Goal: Task Accomplishment & Management: Contribute content

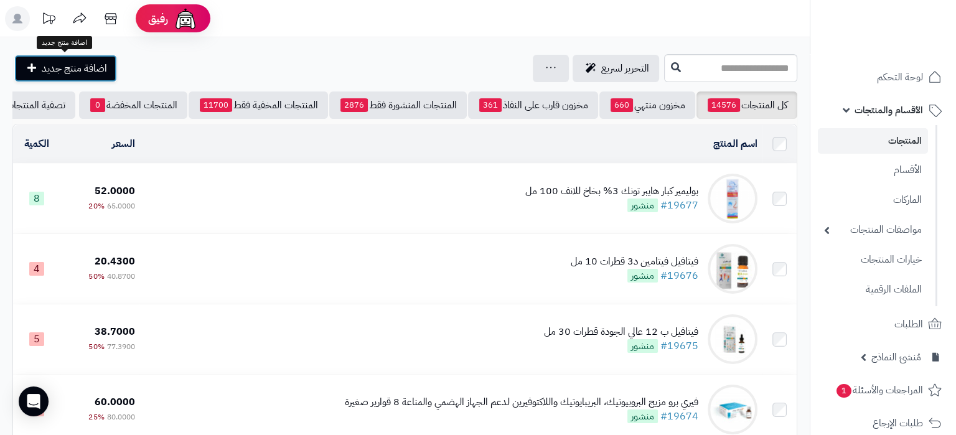
click at [62, 67] on span "اضافة منتج جديد" at bounding box center [74, 68] width 65 height 15
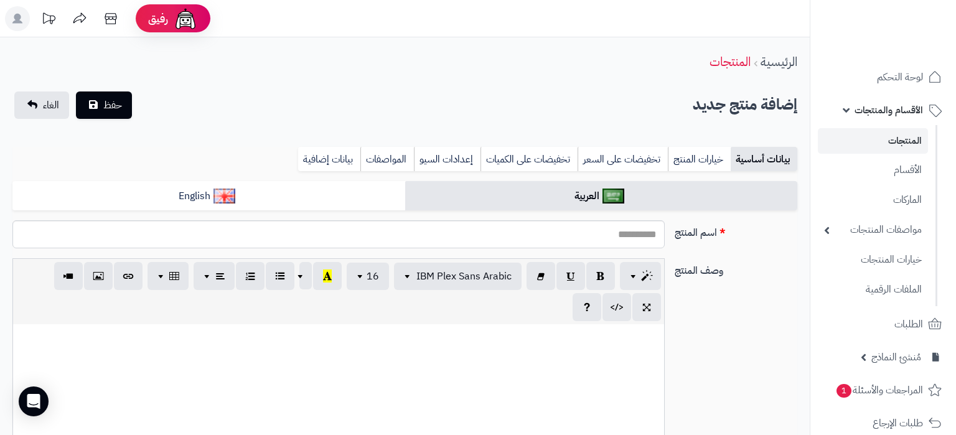
select select
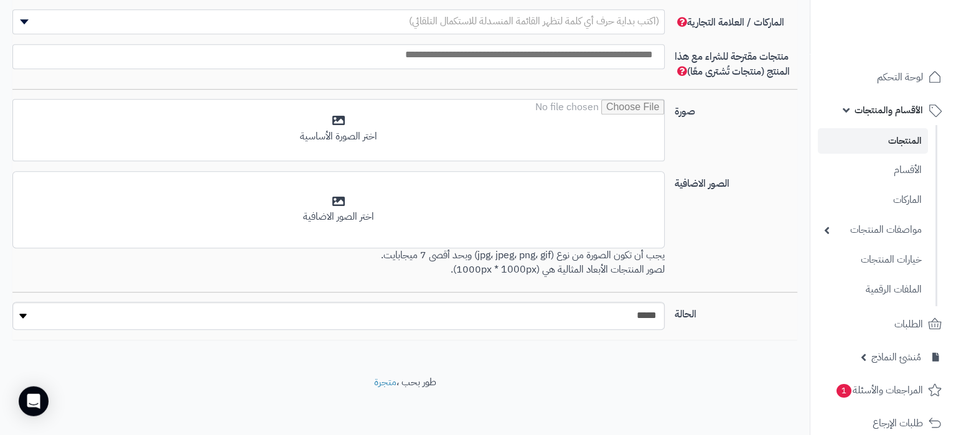
scroll to position [781, 0]
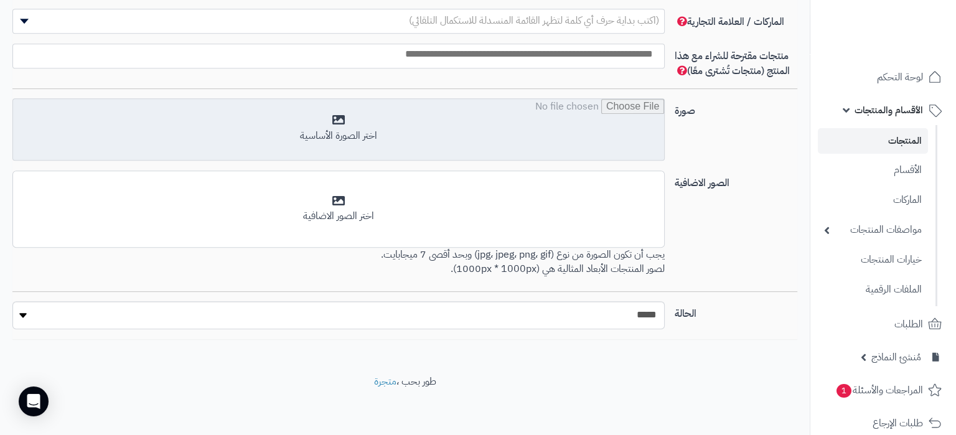
click at [620, 124] on input "file" at bounding box center [338, 130] width 651 height 62
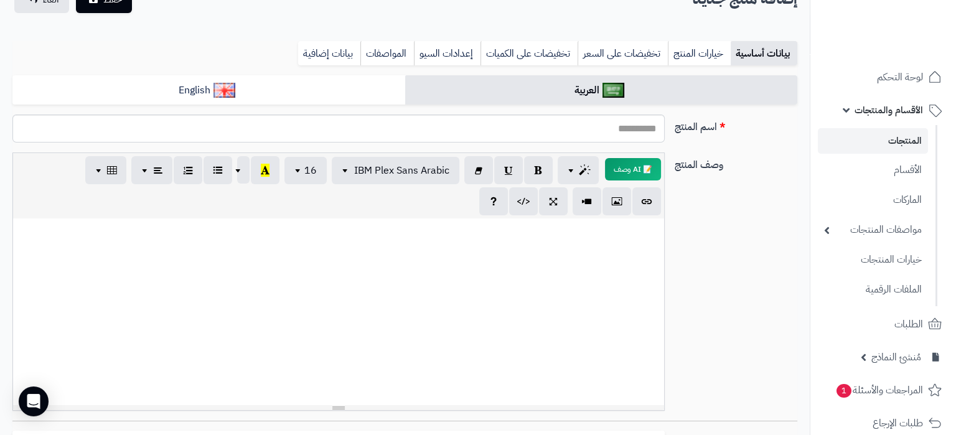
scroll to position [0, 0]
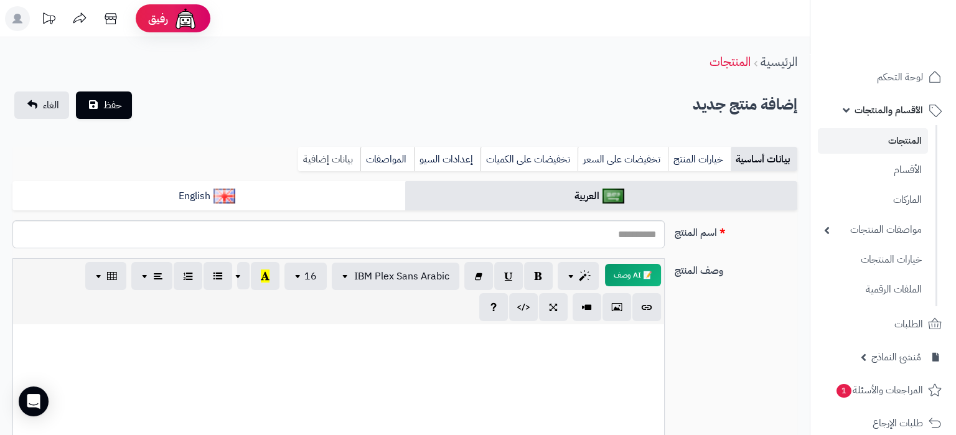
click at [335, 161] on link "بيانات إضافية" at bounding box center [329, 159] width 62 height 25
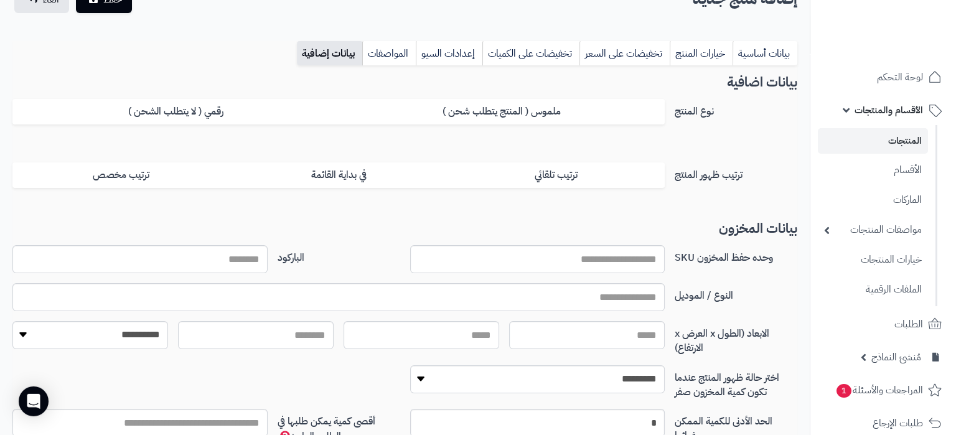
scroll to position [131, 0]
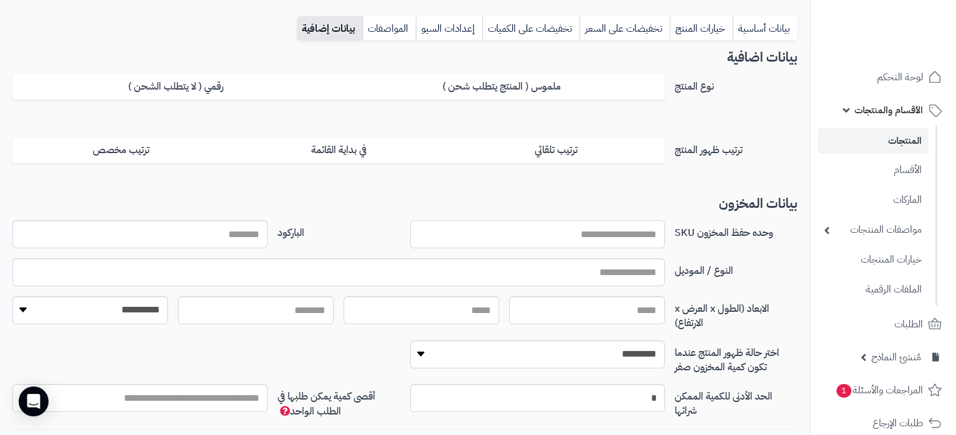
click at [586, 226] on input "وحده حفظ المخزون SKU" at bounding box center [537, 234] width 255 height 28
paste input "**********"
type input "**********"
click at [764, 28] on link "بيانات أساسية" at bounding box center [764, 28] width 65 height 25
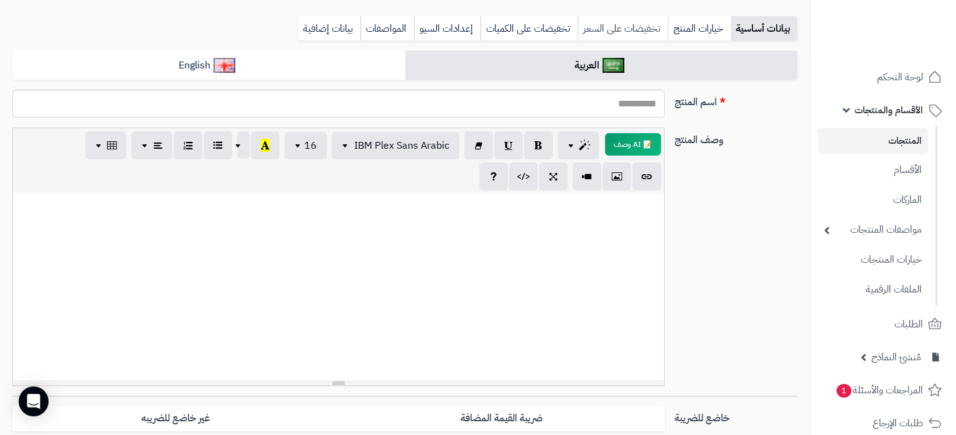
click at [620, 27] on link "تخفيضات على السعر" at bounding box center [622, 28] width 90 height 25
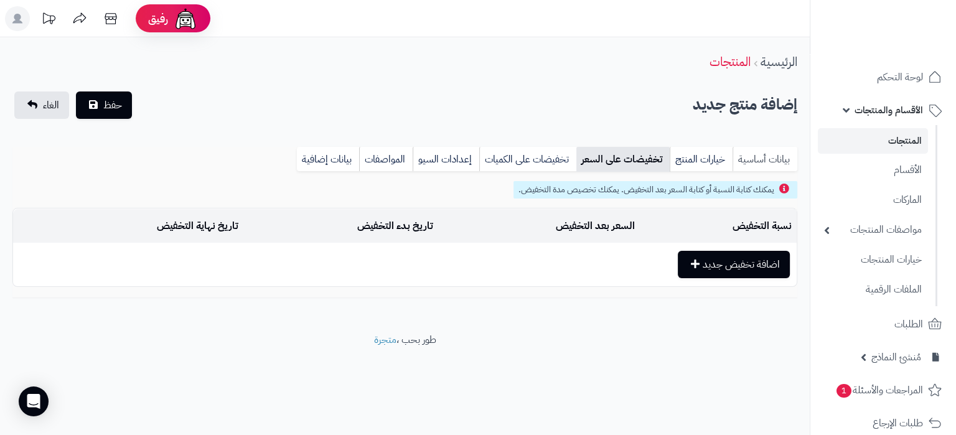
click at [757, 156] on link "بيانات أساسية" at bounding box center [764, 159] width 65 height 25
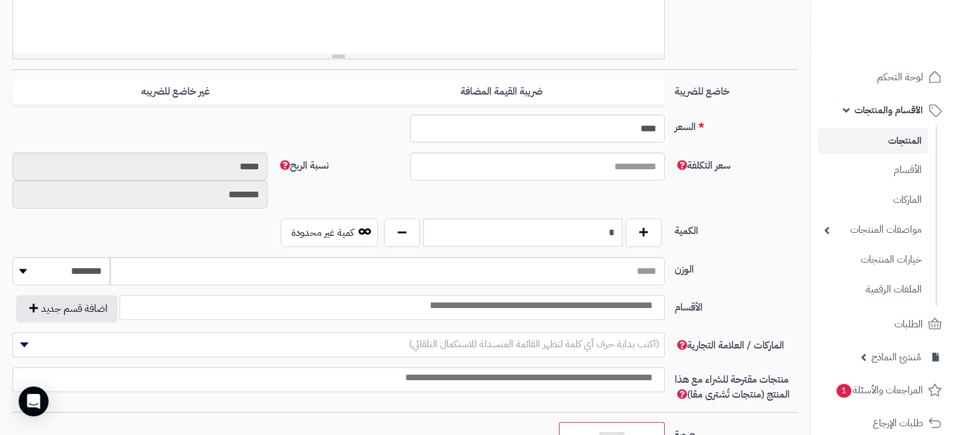
scroll to position [327, 0]
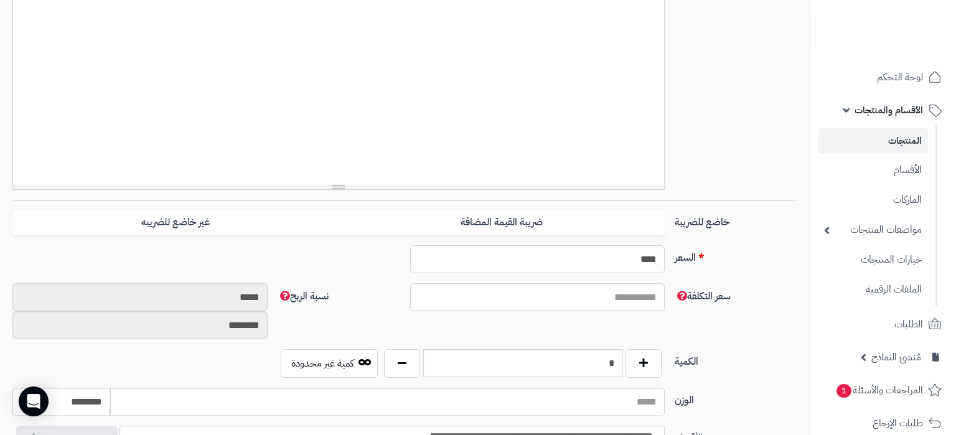
click at [651, 264] on input "****" at bounding box center [537, 259] width 255 height 28
paste input "text"
type input "**"
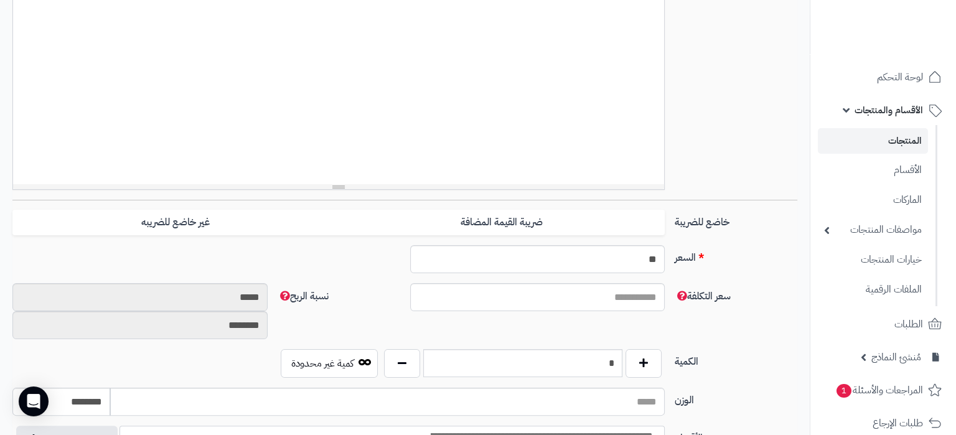
click at [760, 243] on div "خاضع للضريبة ضريبة القيمة المضافة غير خاضع للضريبه" at bounding box center [404, 227] width 795 height 35
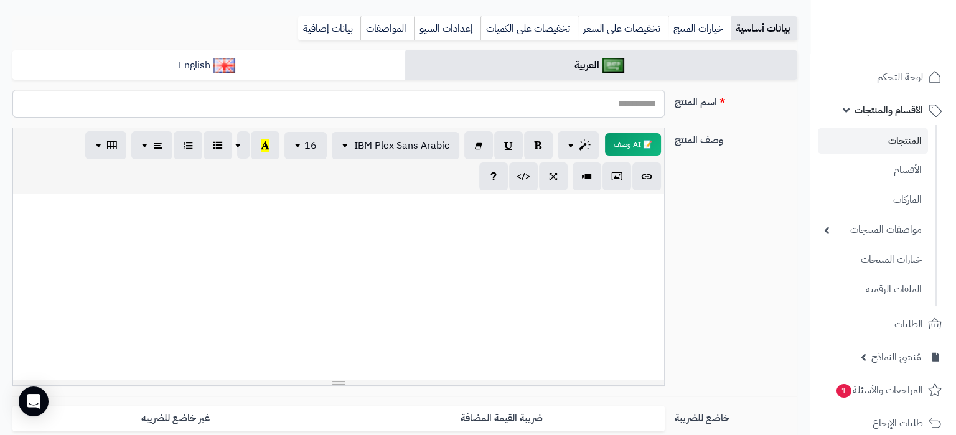
scroll to position [0, 0]
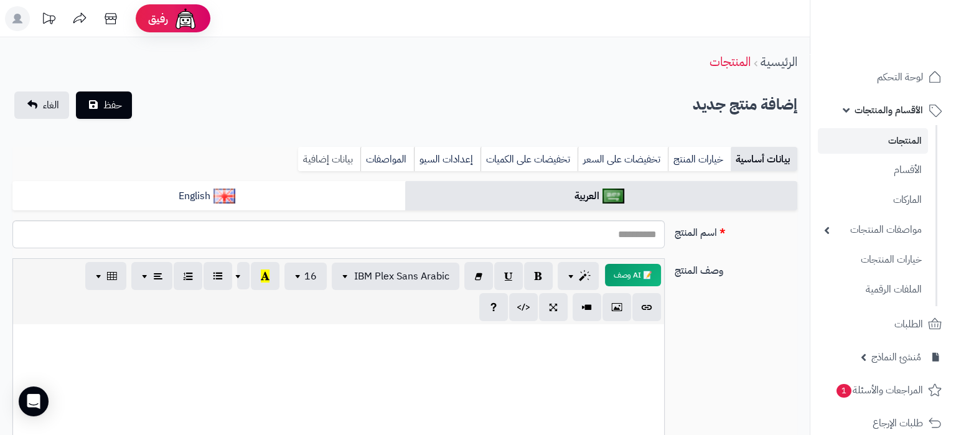
click at [341, 153] on link "بيانات إضافية" at bounding box center [329, 159] width 62 height 25
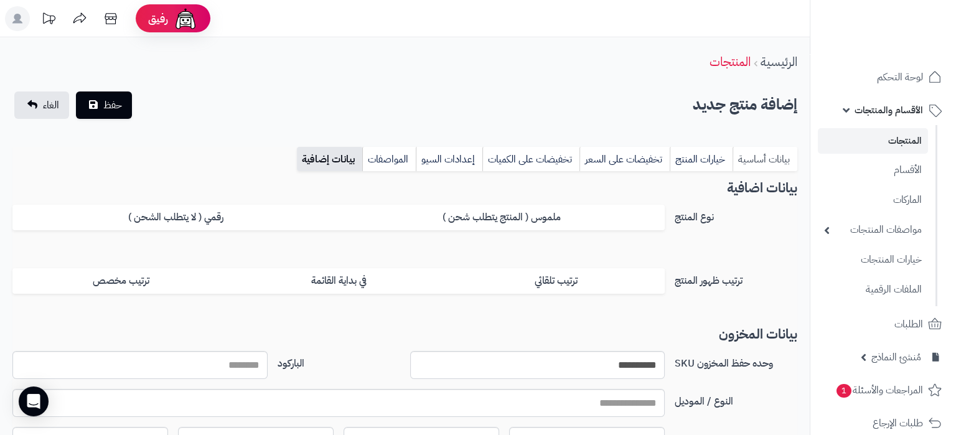
click at [773, 159] on link "بيانات أساسية" at bounding box center [764, 159] width 65 height 25
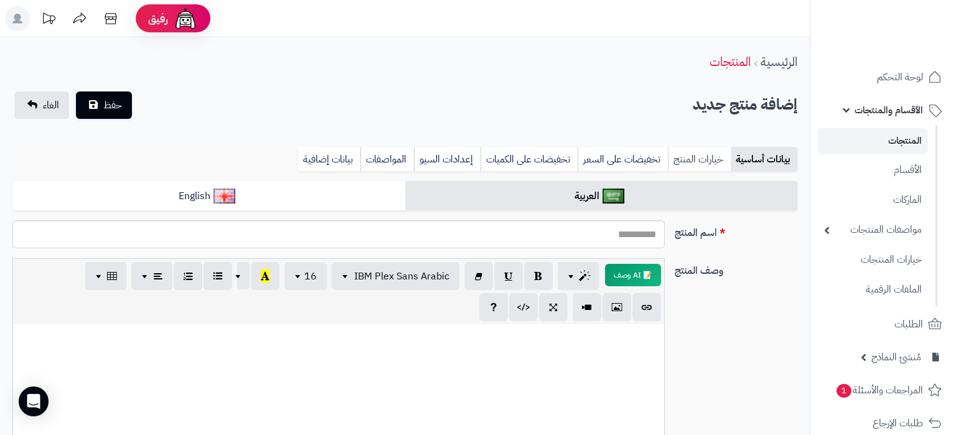
click at [705, 161] on link "خيارات المنتج" at bounding box center [699, 159] width 63 height 25
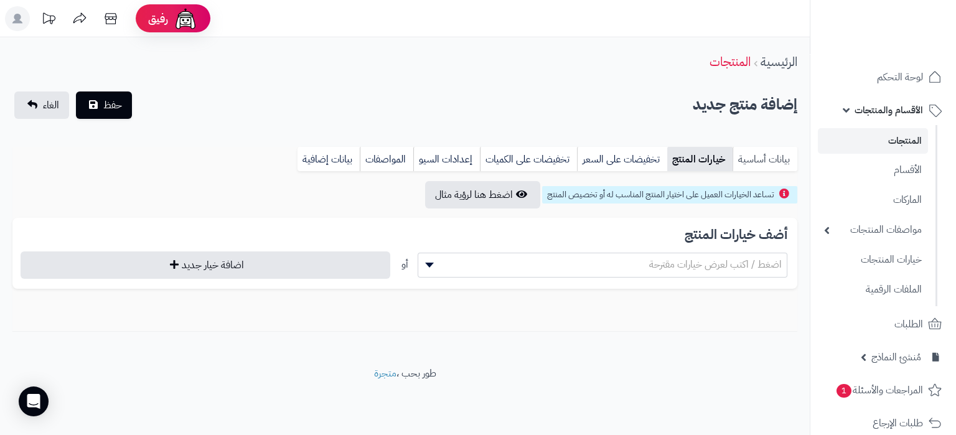
click at [753, 151] on link "بيانات أساسية" at bounding box center [764, 159] width 65 height 25
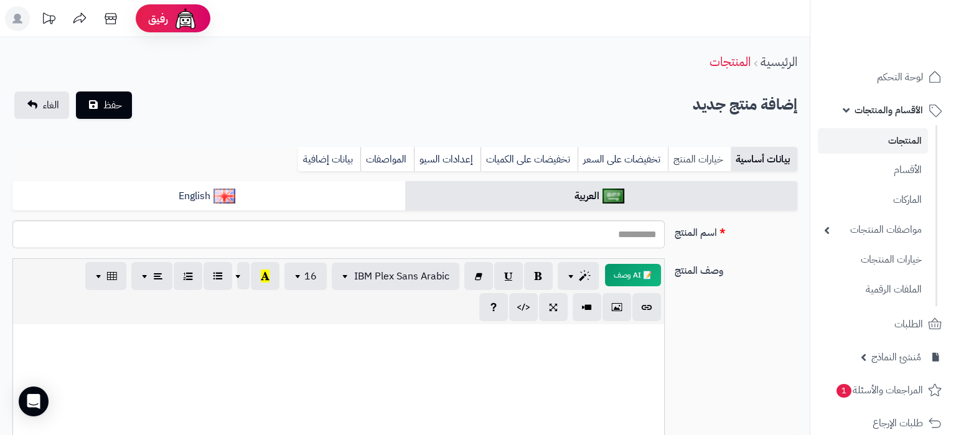
click at [686, 159] on link "خيارات المنتج" at bounding box center [699, 159] width 63 height 25
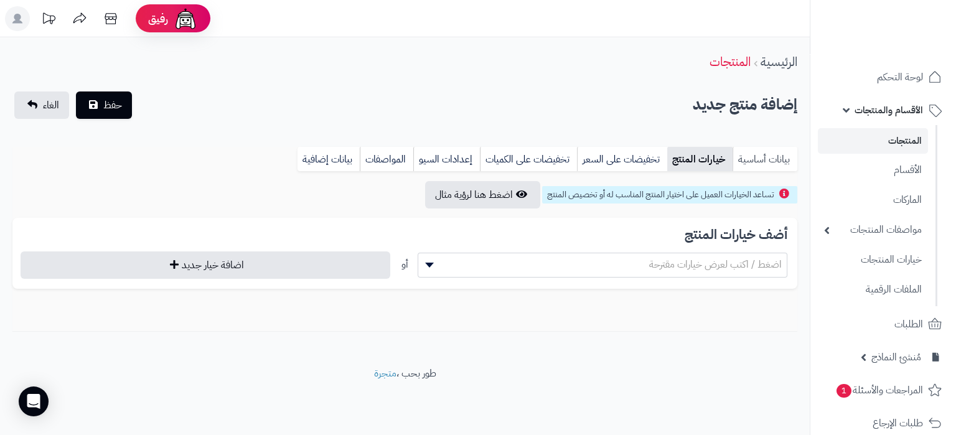
click at [734, 154] on link "بيانات أساسية" at bounding box center [764, 159] width 65 height 25
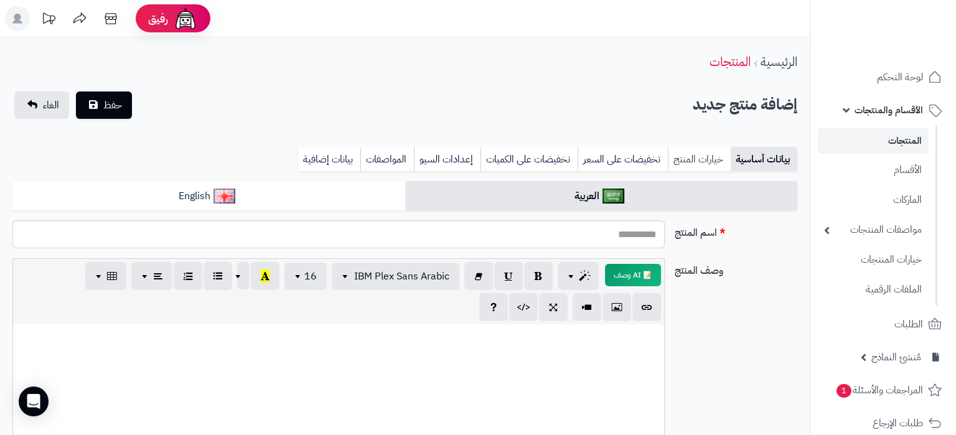
click at [702, 154] on link "خيارات المنتج" at bounding box center [699, 159] width 63 height 25
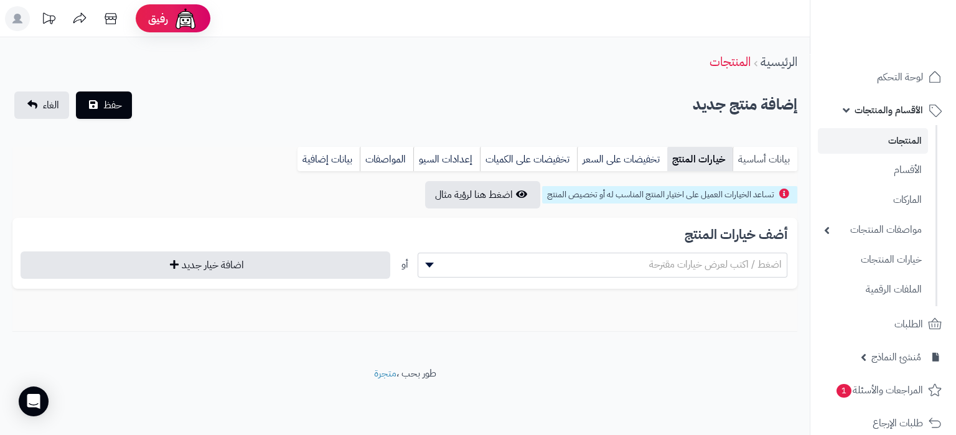
click at [745, 154] on link "بيانات أساسية" at bounding box center [764, 159] width 65 height 25
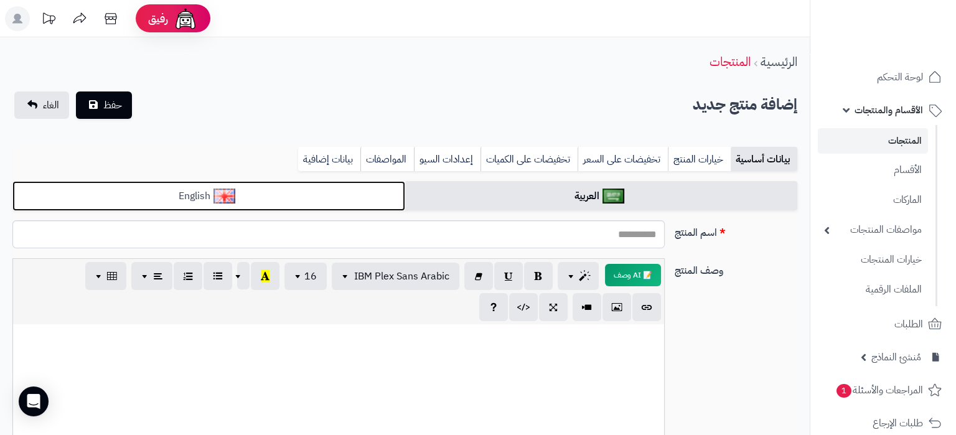
click at [314, 197] on link "English" at bounding box center [208, 196] width 393 height 30
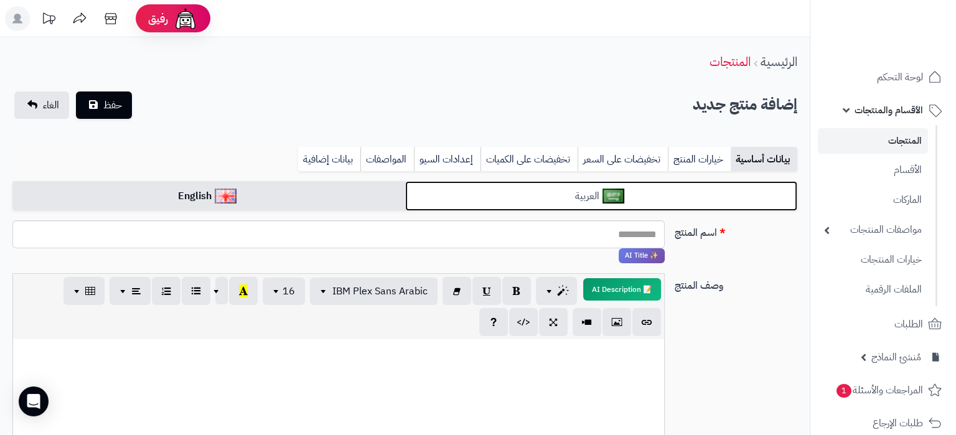
click at [528, 185] on link "العربية" at bounding box center [601, 196] width 393 height 30
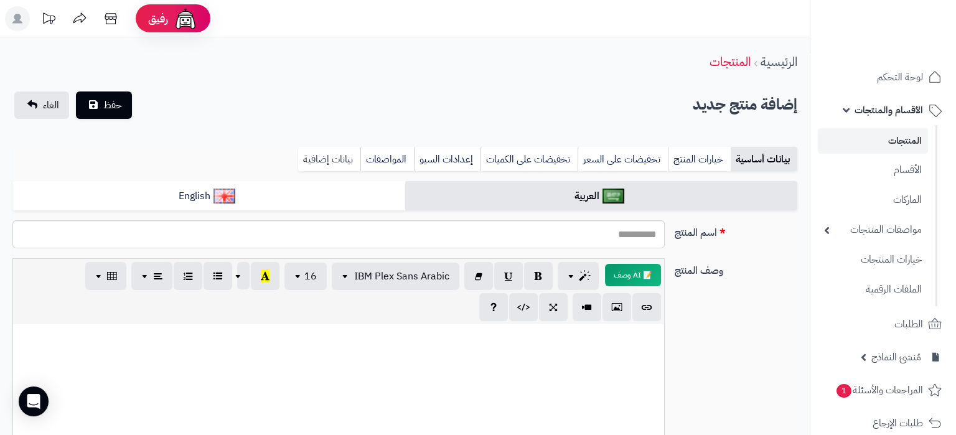
click at [309, 157] on link "بيانات إضافية" at bounding box center [329, 159] width 62 height 25
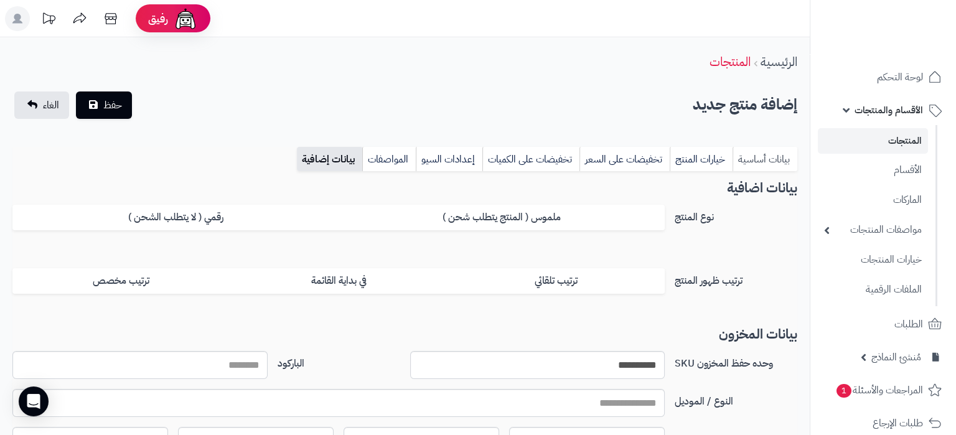
click at [772, 158] on link "بيانات أساسية" at bounding box center [764, 159] width 65 height 25
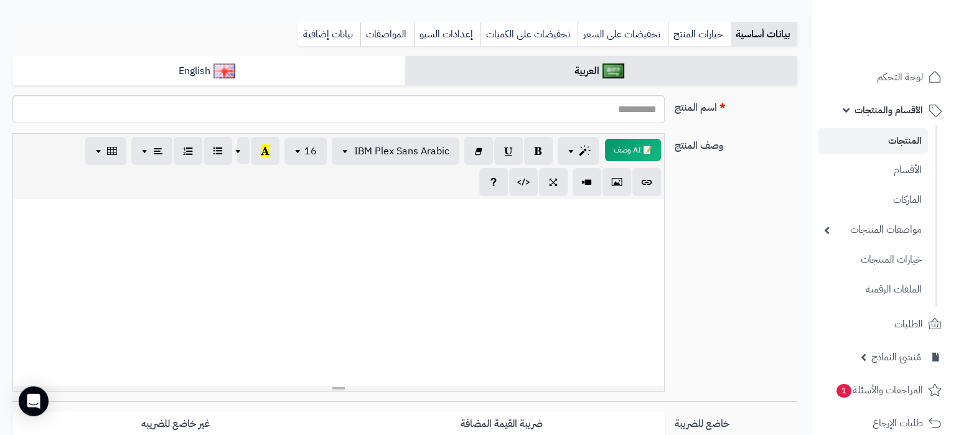
scroll to position [106, 0]
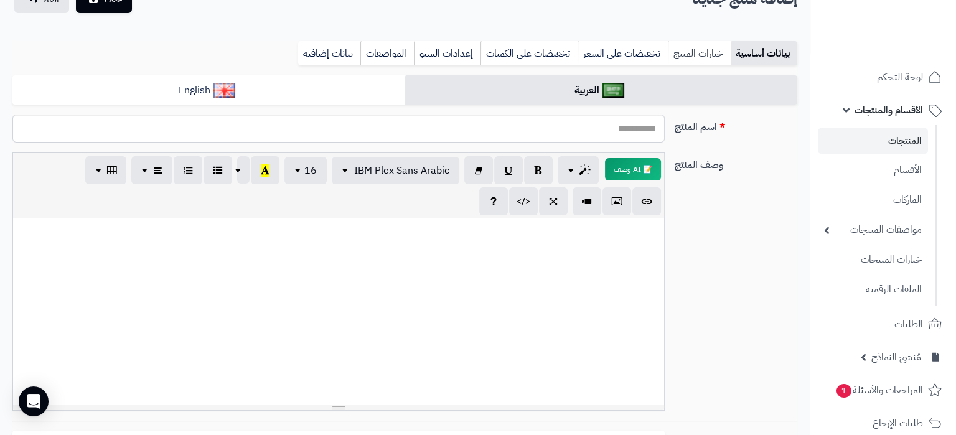
click at [693, 60] on link "خيارات المنتج" at bounding box center [699, 53] width 63 height 25
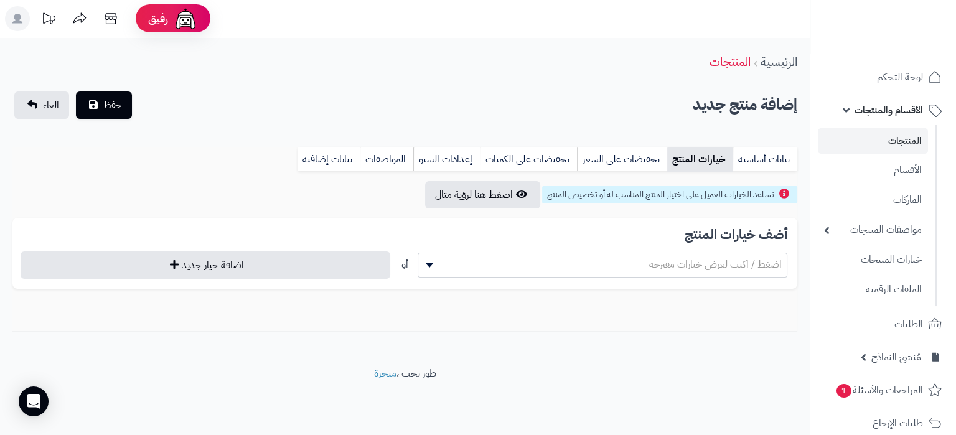
scroll to position [0, 0]
click at [768, 159] on link "بيانات أساسية" at bounding box center [764, 159] width 65 height 25
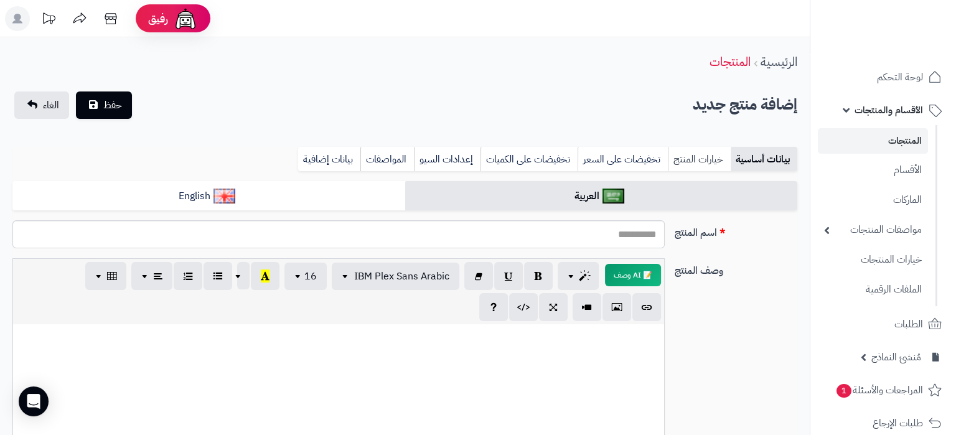
click at [693, 157] on link "خيارات المنتج" at bounding box center [699, 159] width 63 height 25
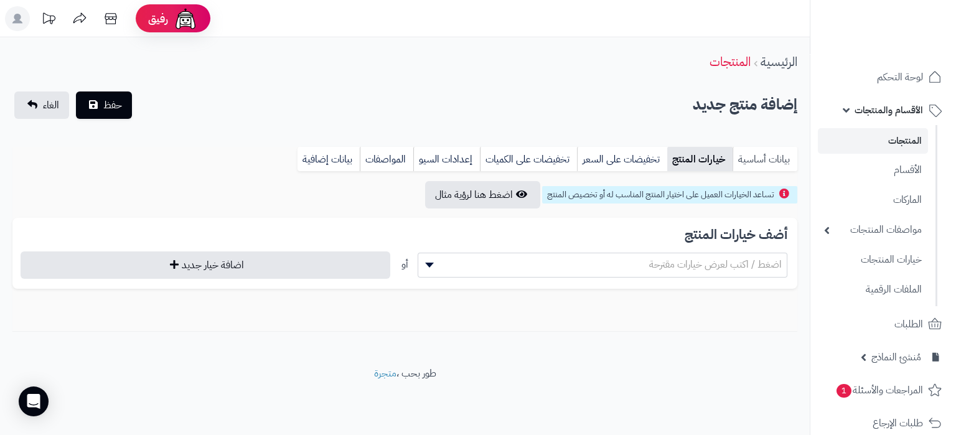
click at [736, 154] on link "بيانات أساسية" at bounding box center [764, 159] width 65 height 25
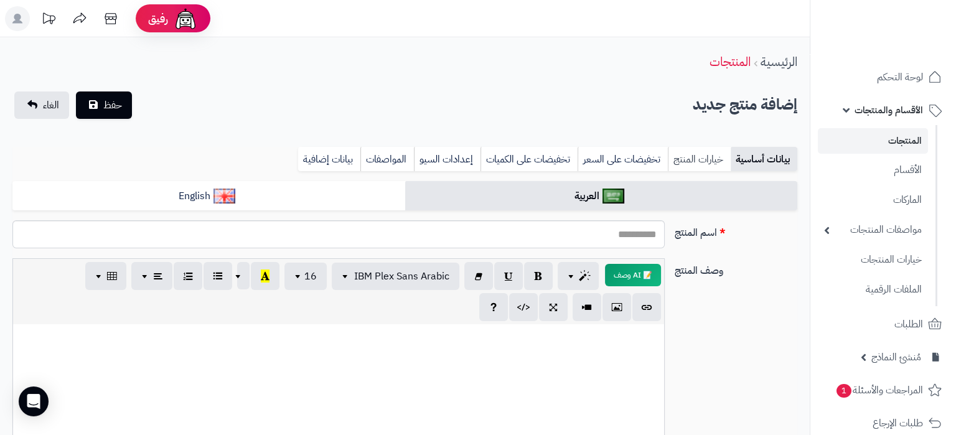
click at [676, 157] on link "خيارات المنتج" at bounding box center [699, 159] width 63 height 25
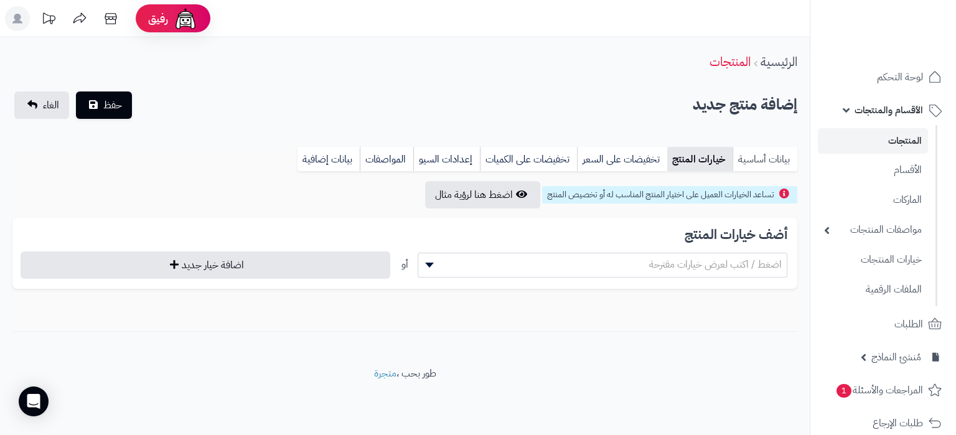
click at [755, 149] on link "بيانات أساسية" at bounding box center [764, 159] width 65 height 25
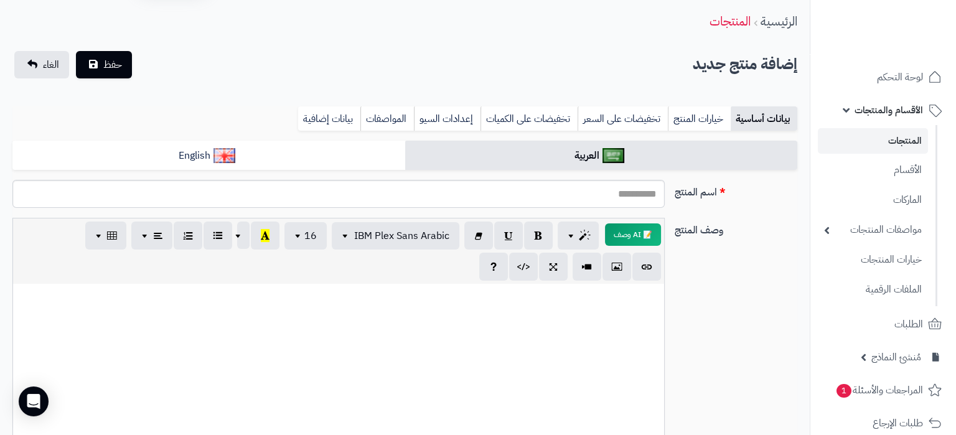
scroll to position [106, 0]
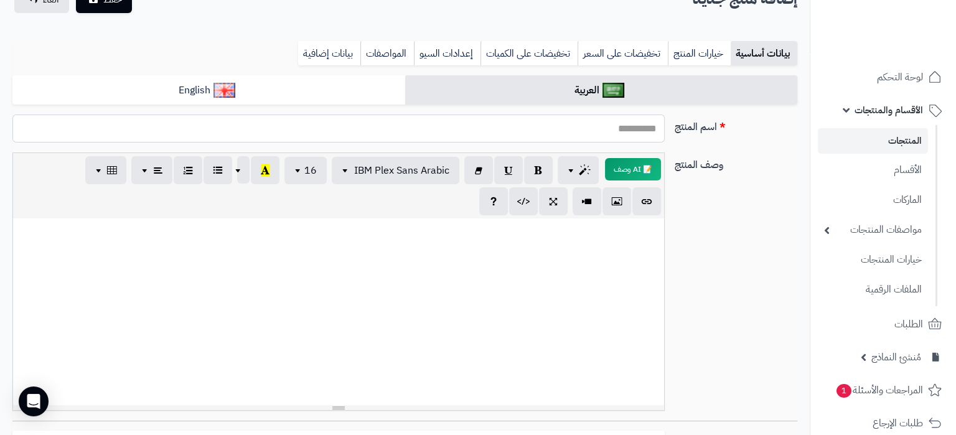
click at [559, 120] on input "اسم المنتج" at bounding box center [338, 128] width 652 height 28
click at [626, 140] on input "اسم المنتج" at bounding box center [338, 128] width 652 height 28
click at [605, 131] on input "اسم المنتج" at bounding box center [338, 128] width 652 height 28
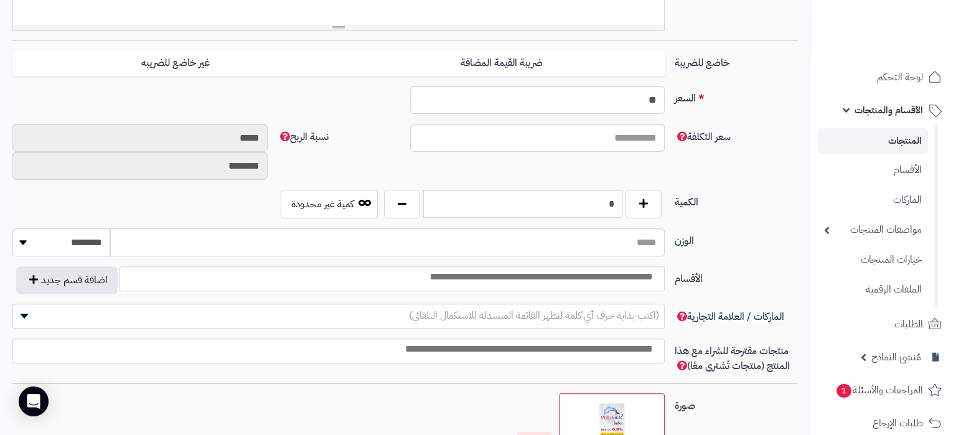
scroll to position [563, 0]
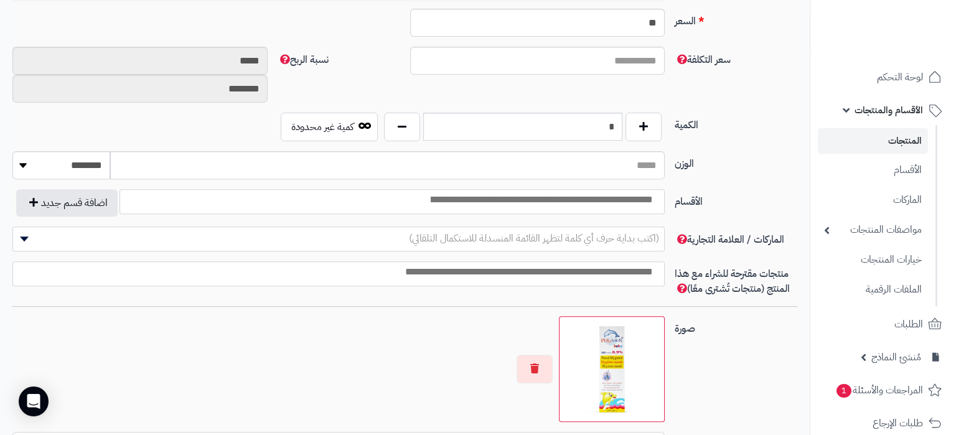
click at [629, 200] on input "search" at bounding box center [541, 200] width 240 height 14
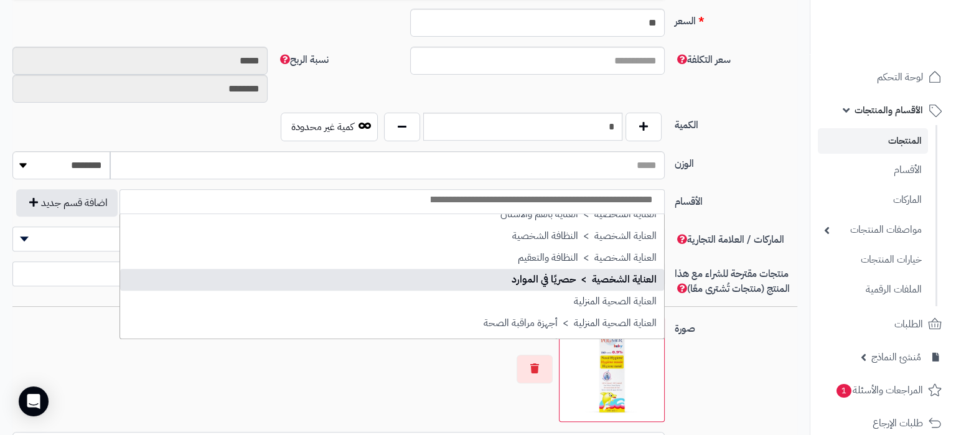
scroll to position [361, 0]
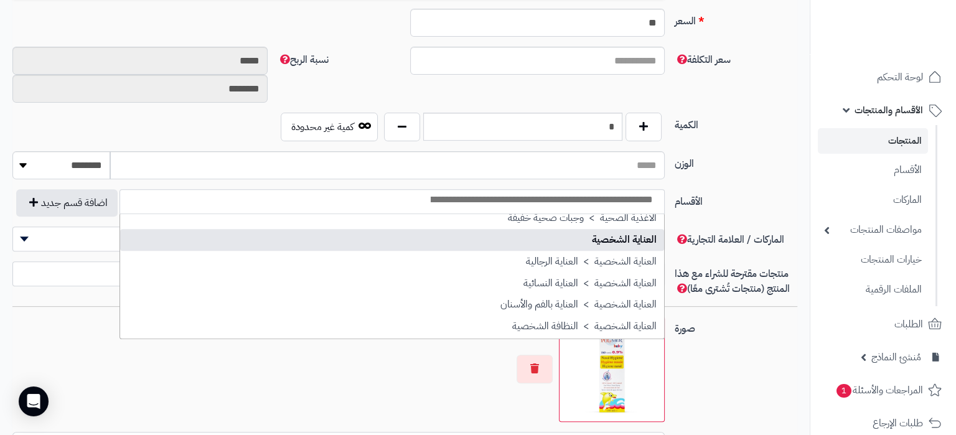
select select "***"
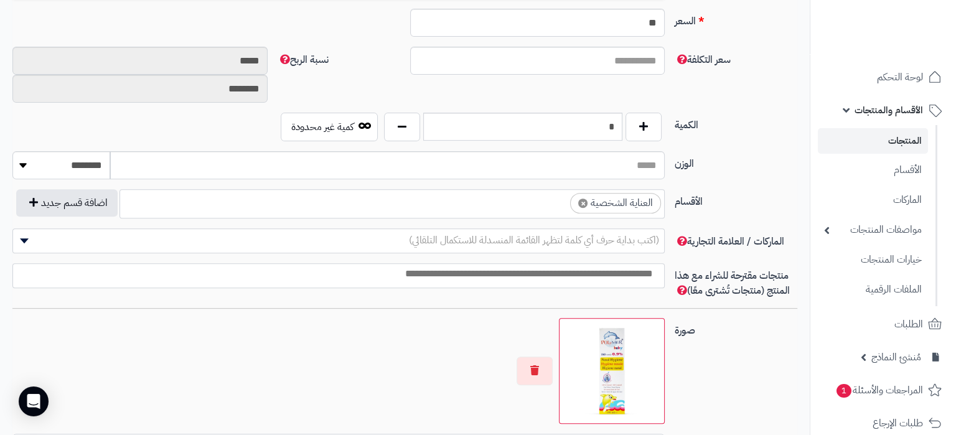
scroll to position [307, 0]
click at [475, 199] on ul "× العناية الشخصية" at bounding box center [392, 202] width 544 height 24
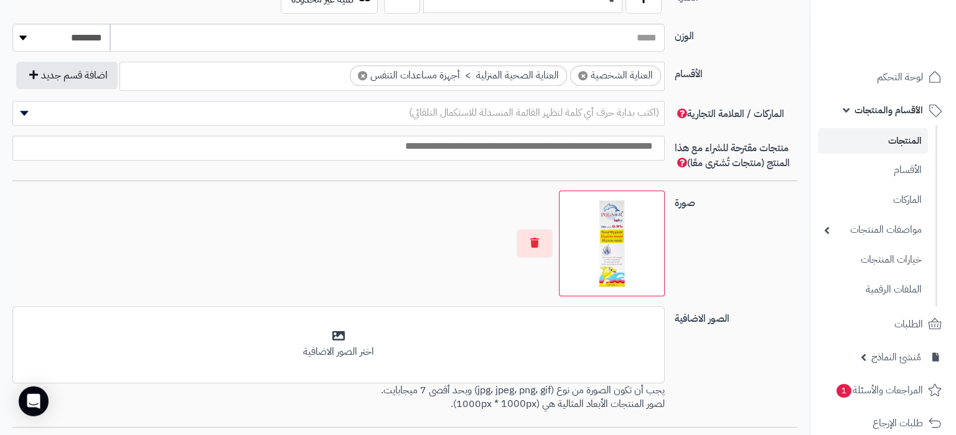
scroll to position [694, 0]
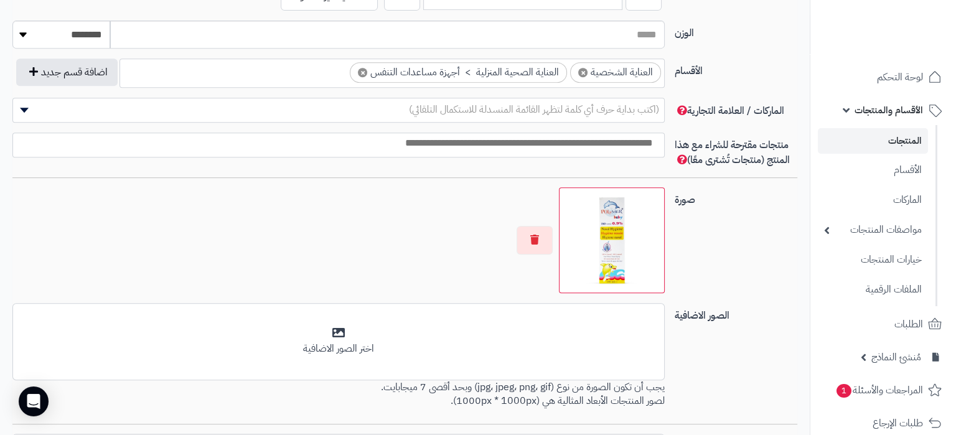
click at [617, 143] on input "search" at bounding box center [335, 143] width 651 height 14
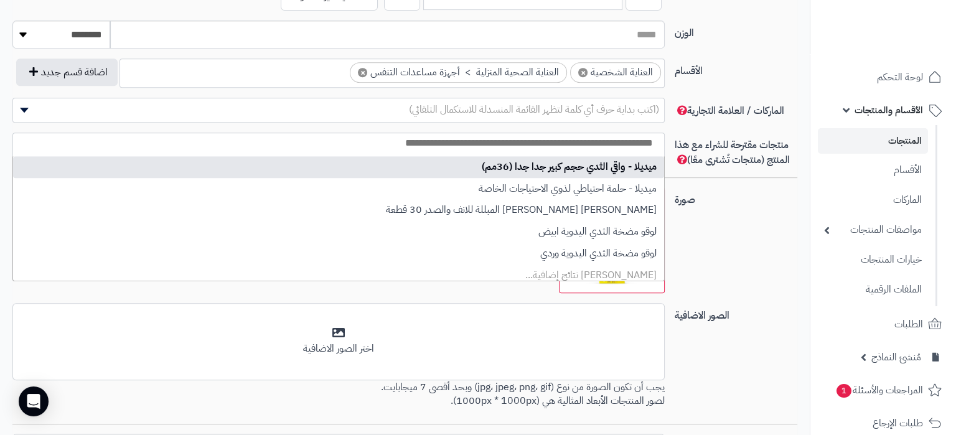
type input "*"
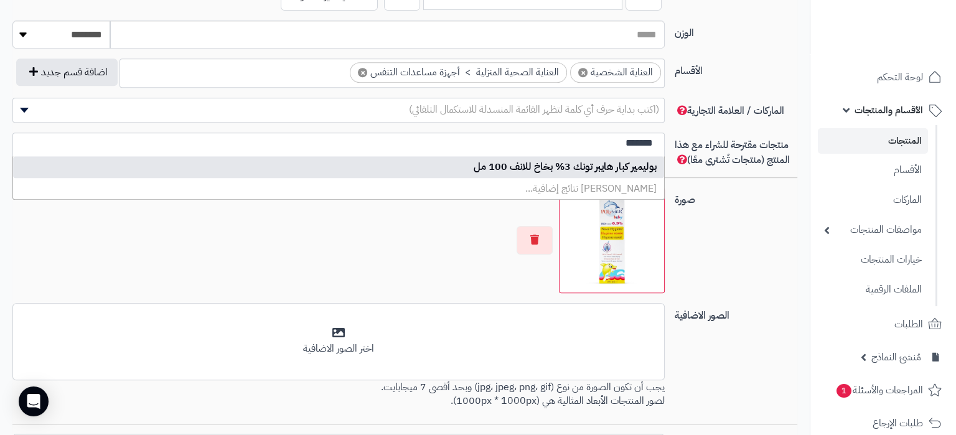
type input "*******"
drag, startPoint x: 577, startPoint y: 167, endPoint x: 523, endPoint y: 155, distance: 55.4
select select "*****"
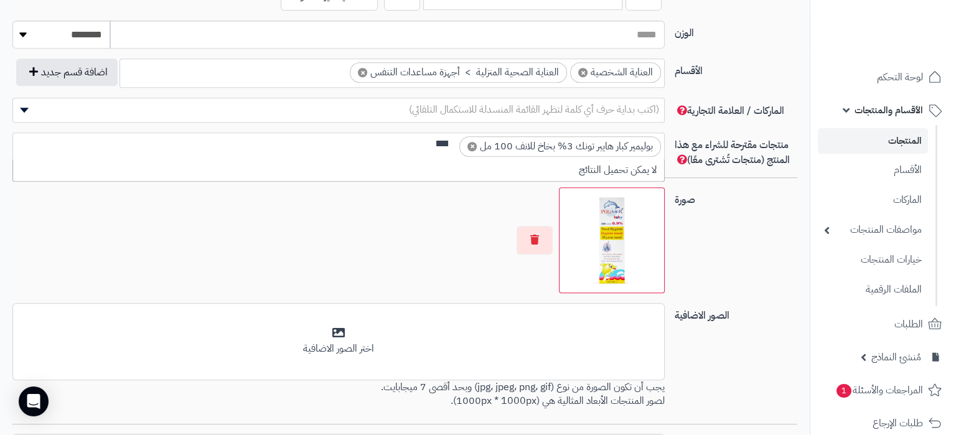
scroll to position [0, 0]
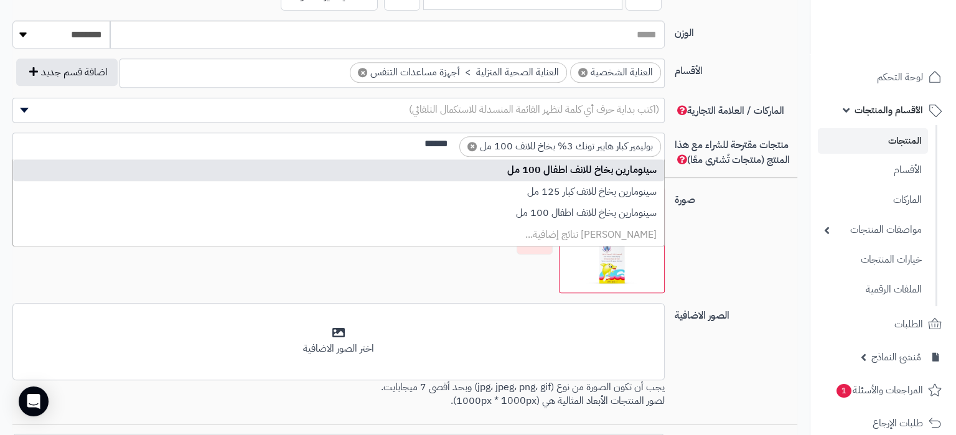
type input "******"
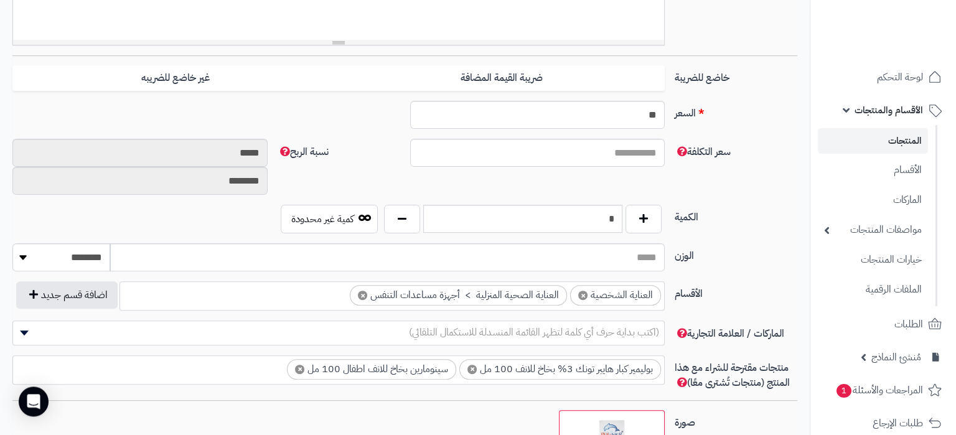
scroll to position [499, 0]
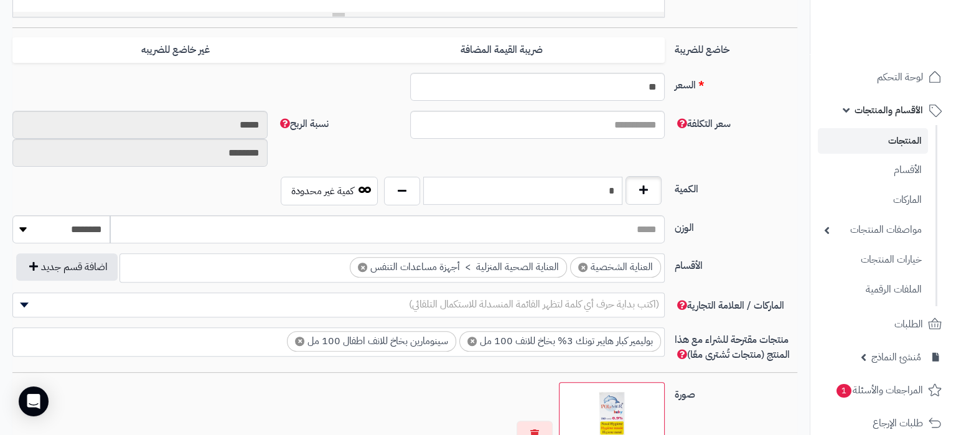
drag, startPoint x: 609, startPoint y: 195, endPoint x: 629, endPoint y: 194, distance: 20.6
click at [622, 195] on input "*" at bounding box center [522, 191] width 199 height 28
type input "*"
click at [736, 245] on div "الوزن ******** **** ***** *****" at bounding box center [404, 234] width 795 height 38
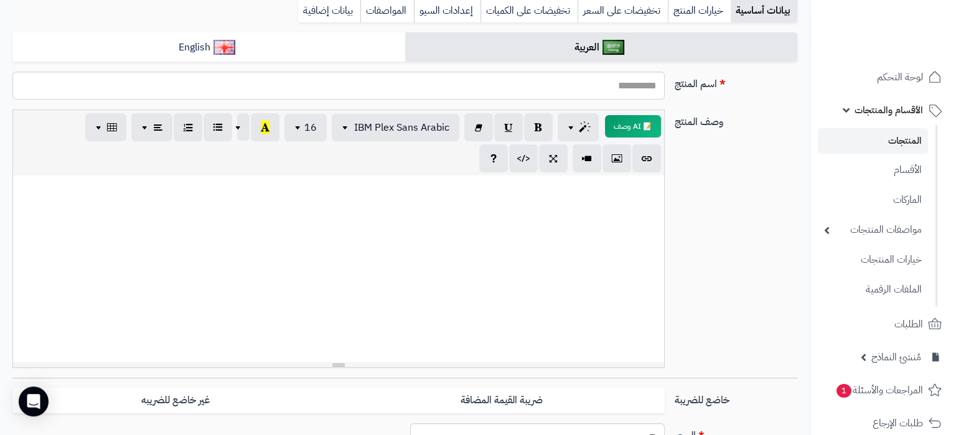
scroll to position [0, 0]
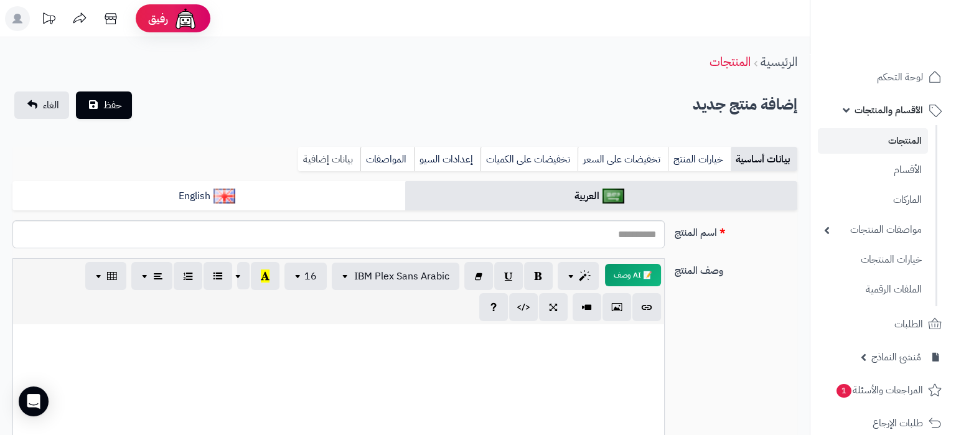
click at [339, 154] on link "بيانات إضافية" at bounding box center [329, 159] width 62 height 25
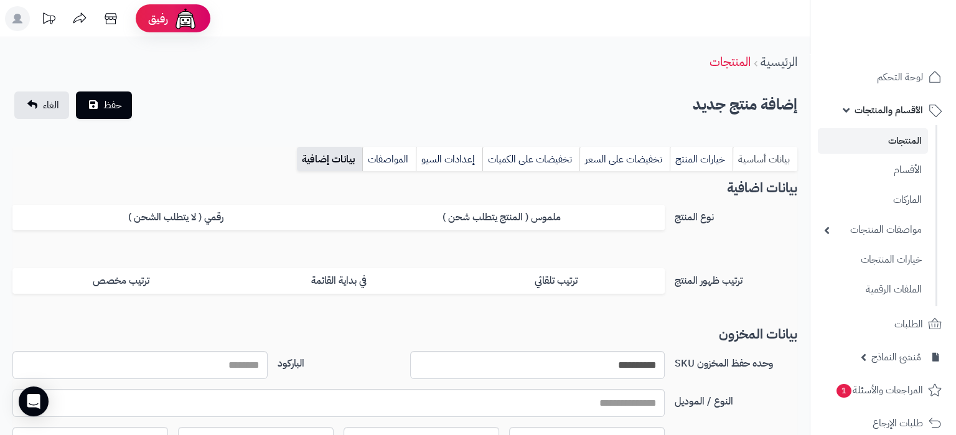
click at [756, 154] on link "بيانات أساسية" at bounding box center [764, 159] width 65 height 25
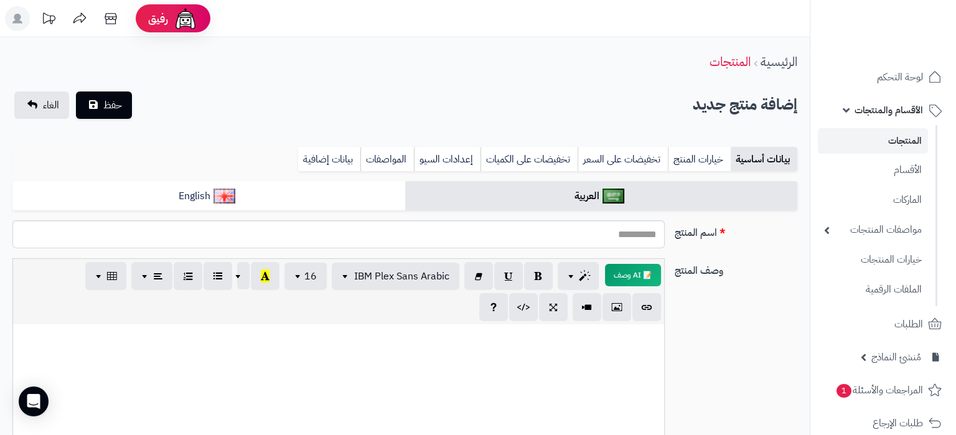
scroll to position [465, 0]
click at [633, 149] on link "تخفيضات على السعر" at bounding box center [622, 159] width 90 height 25
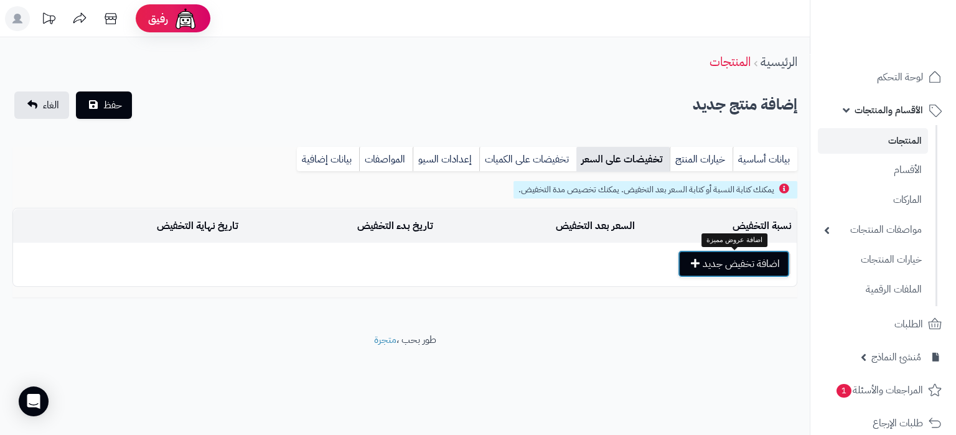
click at [716, 259] on button "اضافة تخفيض جديد" at bounding box center [734, 263] width 112 height 27
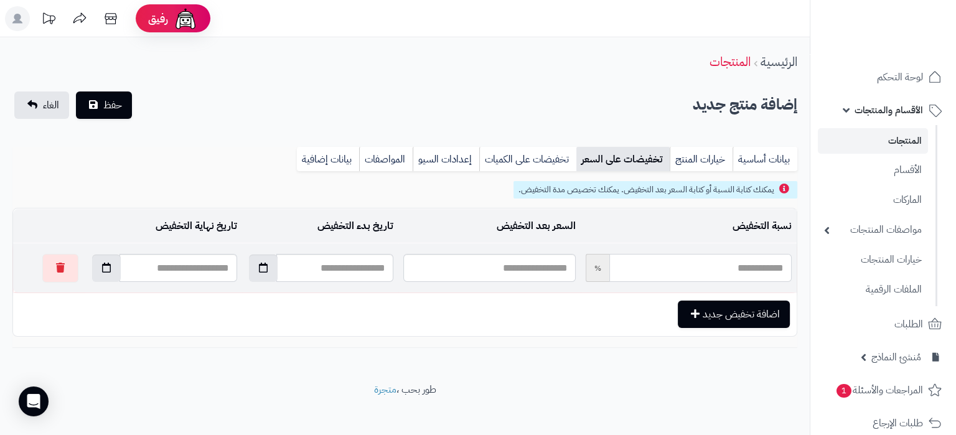
click at [689, 276] on input "text" at bounding box center [700, 268] width 182 height 28
type input "*"
type input "*****"
type input "**"
type input "*****"
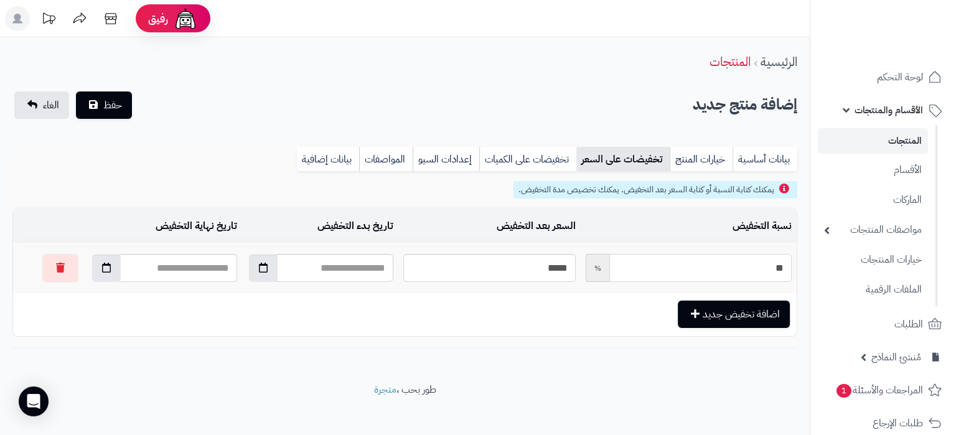
type input "**"
click at [256, 266] on button "button" at bounding box center [263, 267] width 29 height 27
click at [275, 380] on td "19" at bounding box center [267, 374] width 22 height 19
type input "**********"
click at [100, 260] on button "button" at bounding box center [106, 267] width 29 height 27
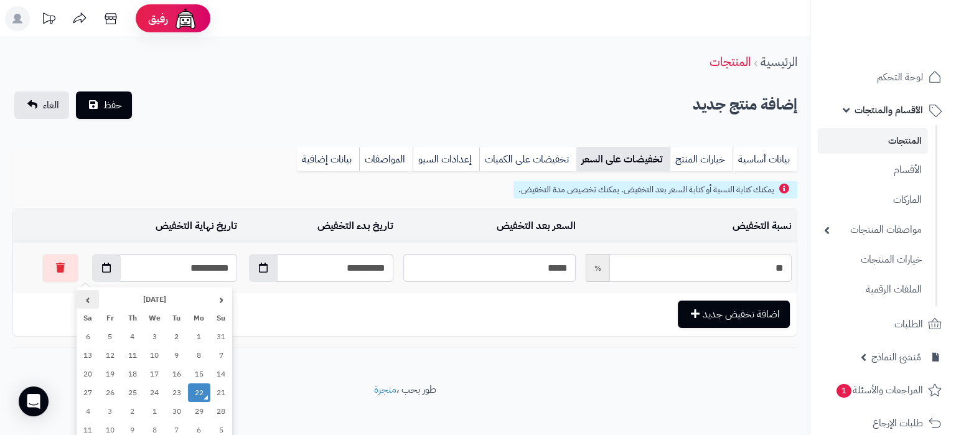
click at [83, 299] on th "›" at bounding box center [88, 299] width 22 height 19
click at [115, 335] on td "3" at bounding box center [110, 336] width 22 height 19
type input "**********"
click at [326, 156] on link "بيانات إضافية" at bounding box center [328, 159] width 62 height 25
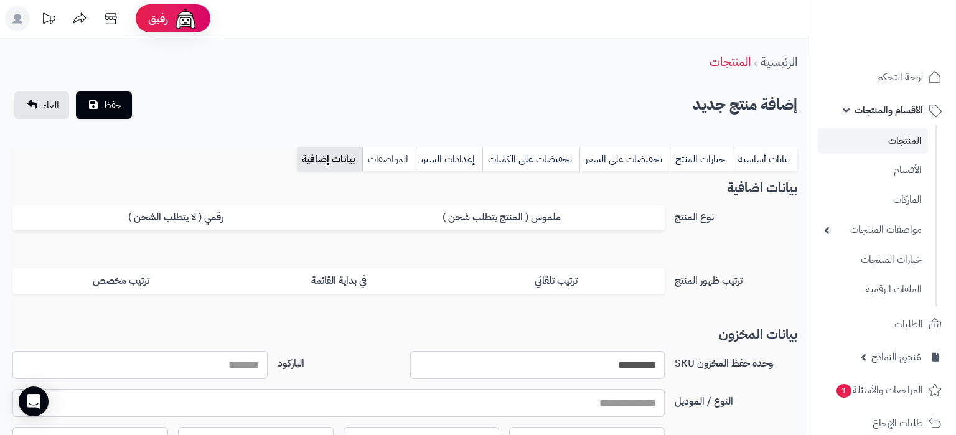
click at [388, 161] on link "المواصفات" at bounding box center [389, 159] width 54 height 25
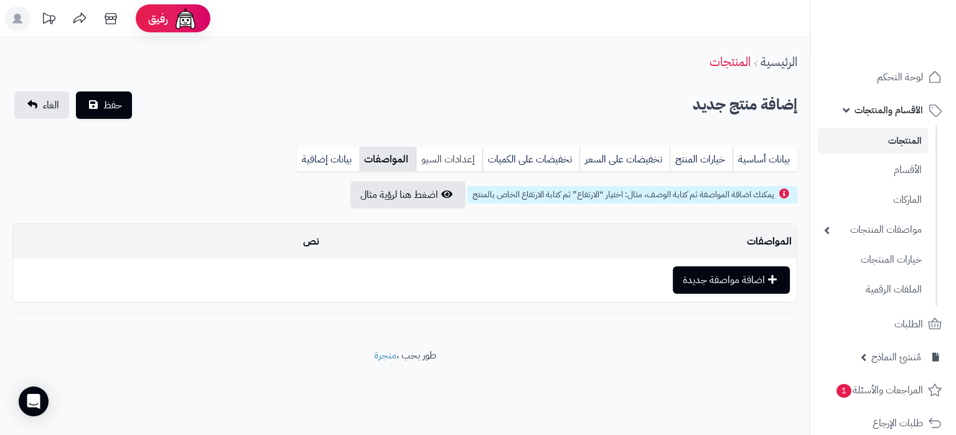
click at [437, 154] on link "إعدادات السيو" at bounding box center [449, 159] width 67 height 25
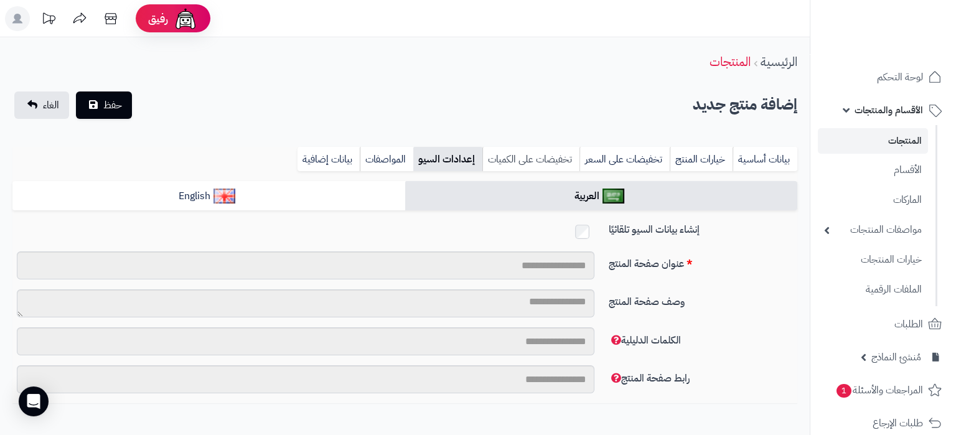
click at [523, 157] on link "تخفيضات على الكميات" at bounding box center [530, 159] width 97 height 25
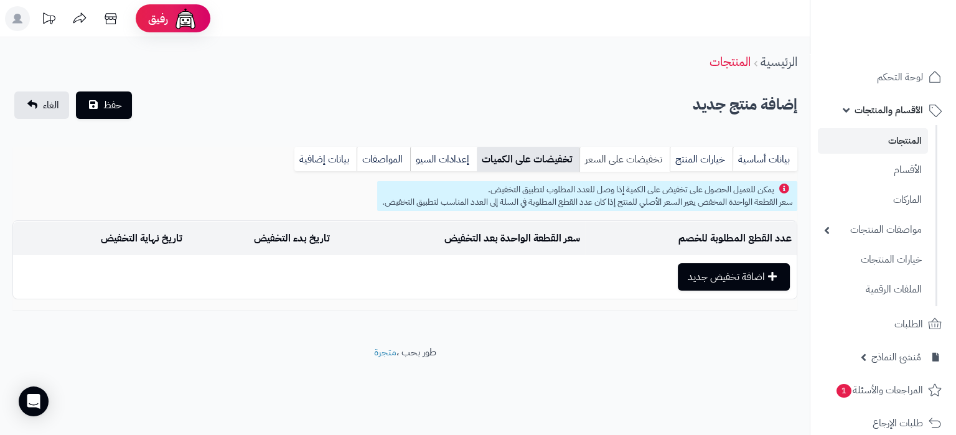
click at [612, 164] on link "تخفيضات على السعر" at bounding box center [624, 159] width 90 height 25
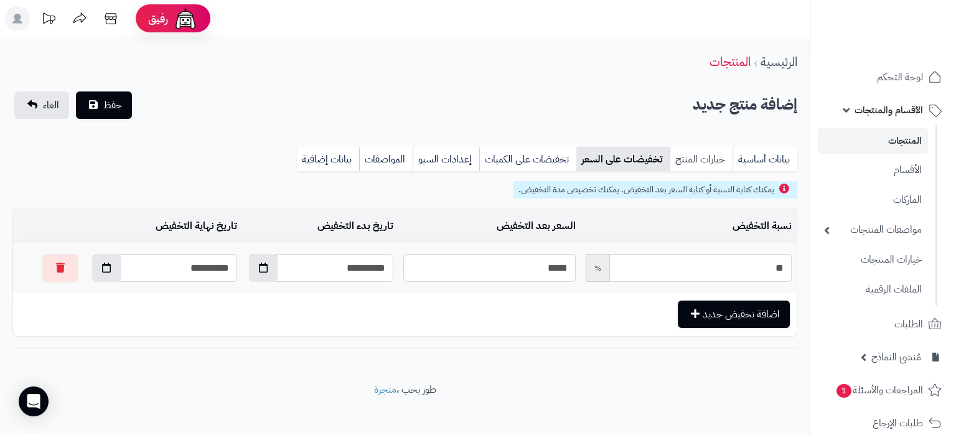
click at [709, 163] on link "خيارات المنتج" at bounding box center [701, 159] width 63 height 25
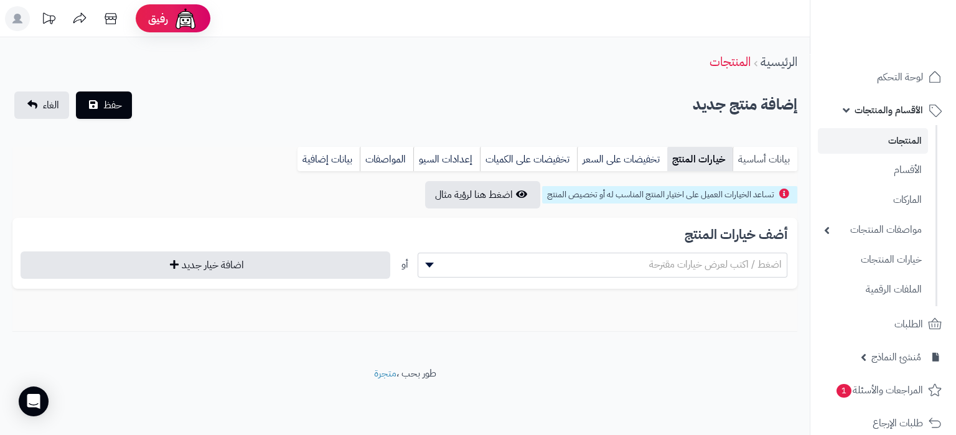
click at [770, 167] on link "بيانات أساسية" at bounding box center [764, 159] width 65 height 25
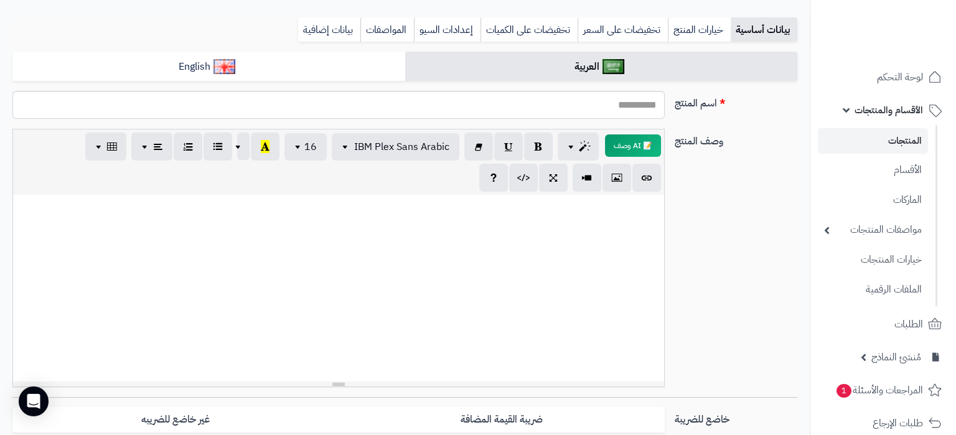
scroll to position [107, 0]
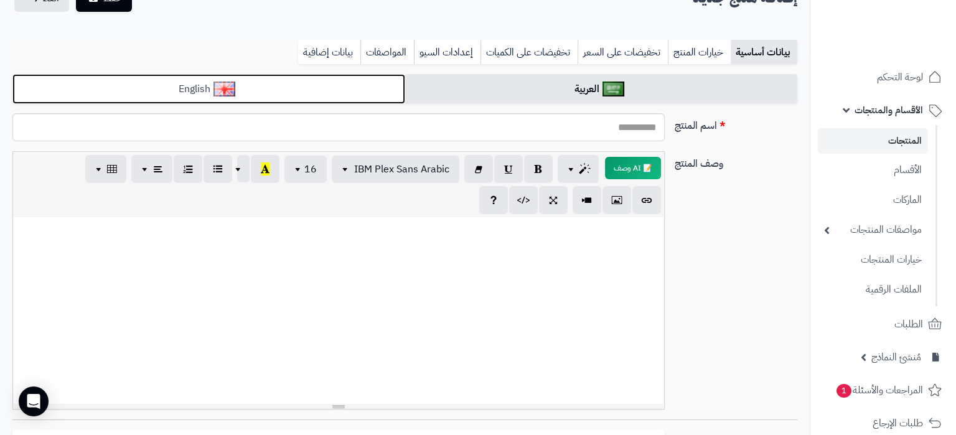
click at [279, 89] on link "English" at bounding box center [208, 89] width 393 height 30
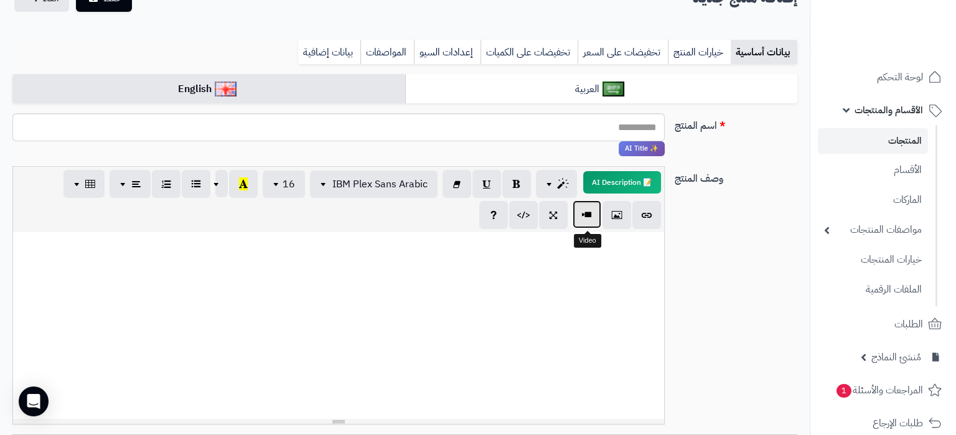
click at [599, 217] on button "button" at bounding box center [586, 214] width 29 height 28
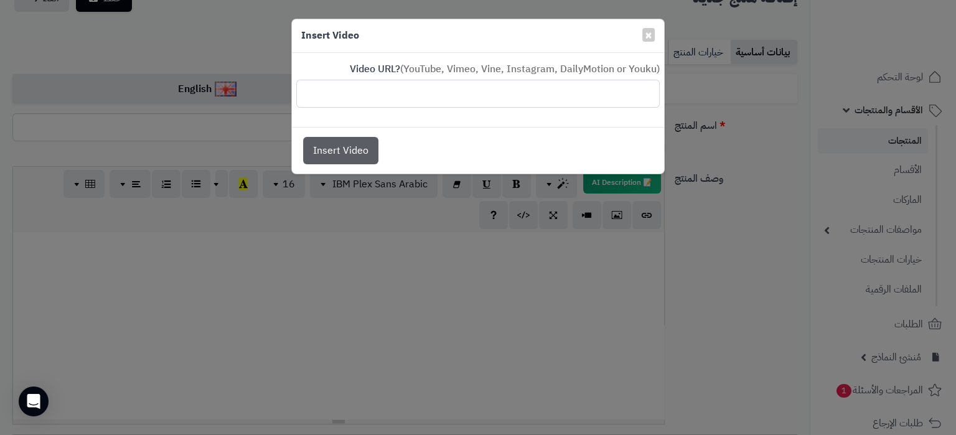
click at [378, 83] on input "text" at bounding box center [477, 94] width 363 height 28
paste input "**********"
type input "**********"
click at [312, 142] on button "Insert Video" at bounding box center [340, 149] width 75 height 27
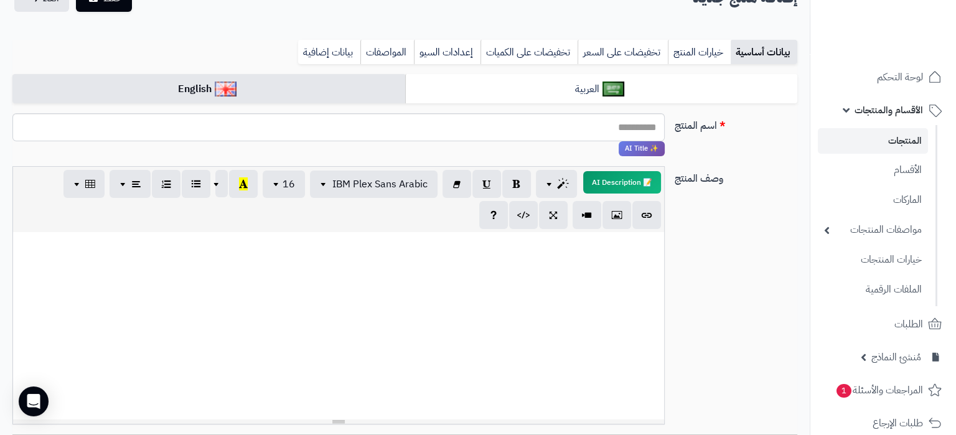
scroll to position [59, 0]
click at [203, 394] on p at bounding box center [338, 293] width 638 height 229
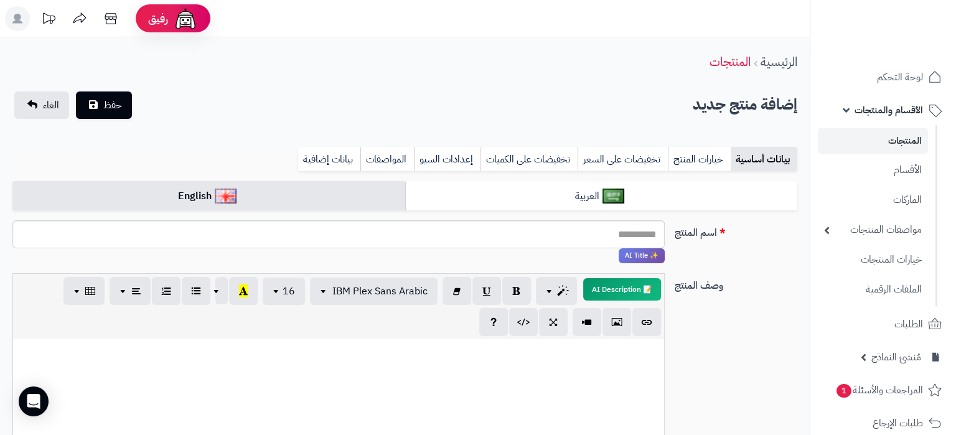
scroll to position [131, 0]
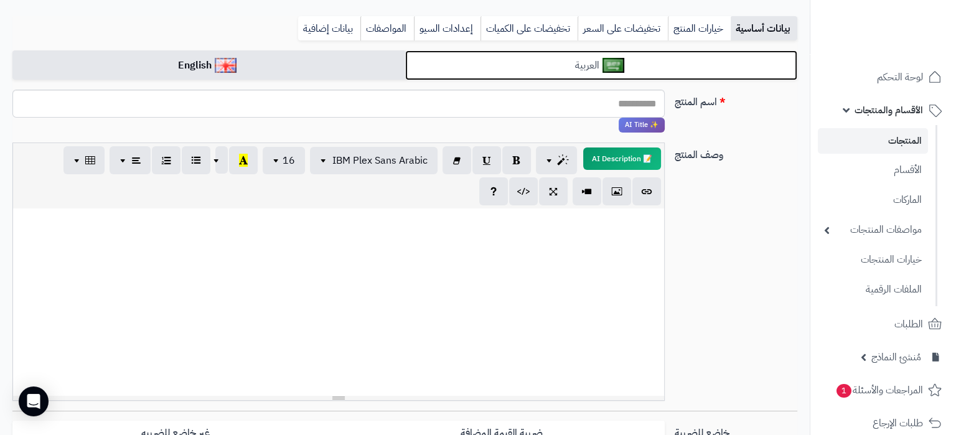
click at [565, 73] on link "العربية" at bounding box center [601, 65] width 393 height 30
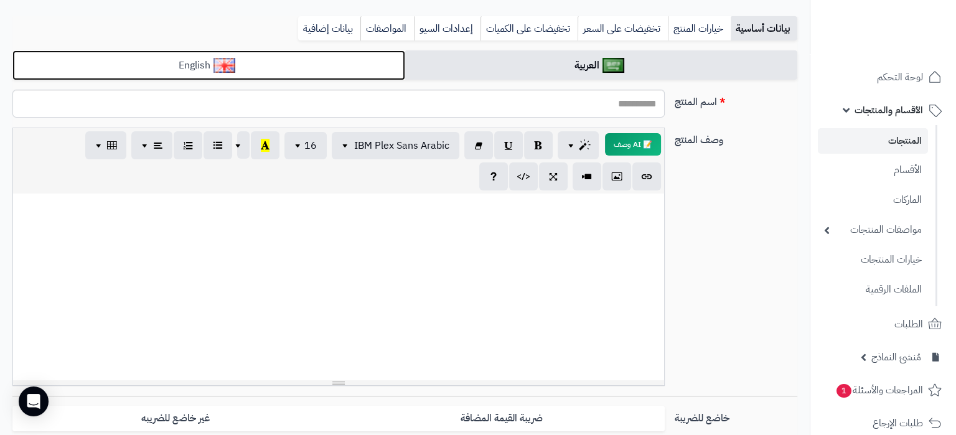
click at [331, 70] on link "English" at bounding box center [208, 65] width 393 height 30
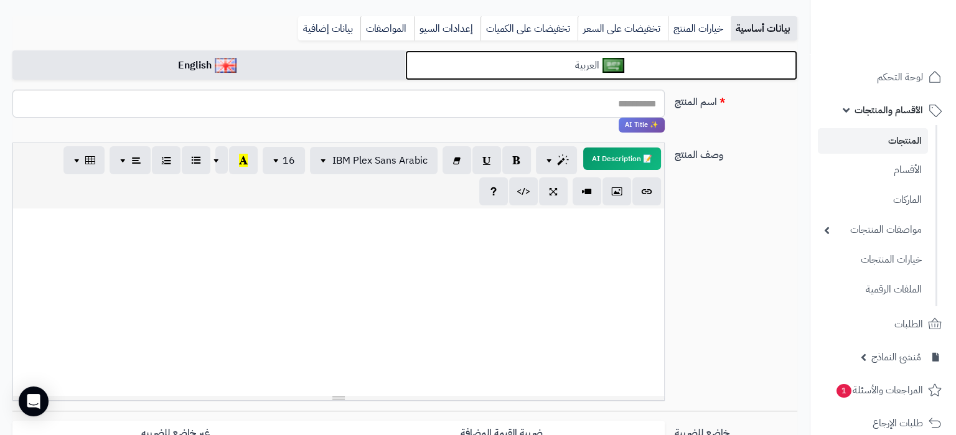
click at [500, 58] on link "العربية" at bounding box center [601, 65] width 393 height 30
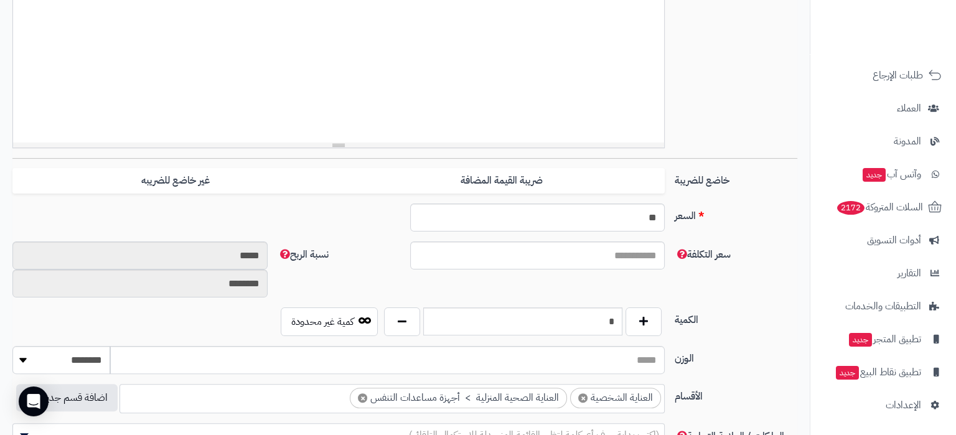
scroll to position [0, 0]
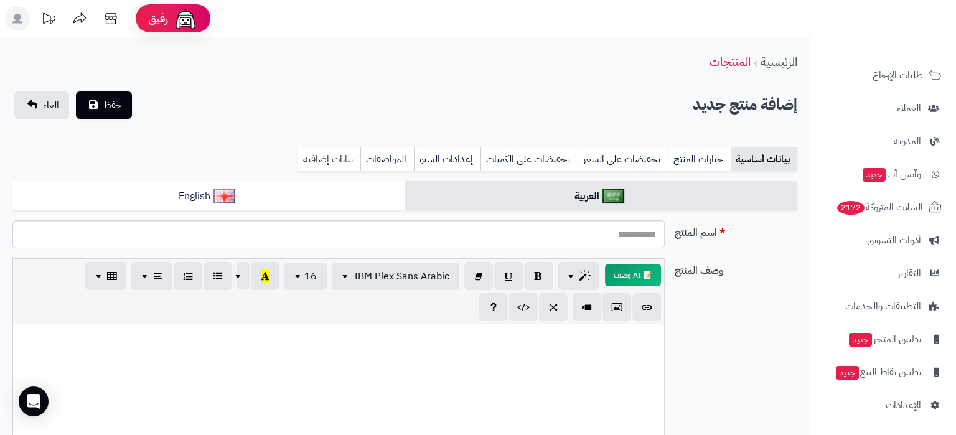
click at [338, 155] on link "بيانات إضافية" at bounding box center [329, 159] width 62 height 25
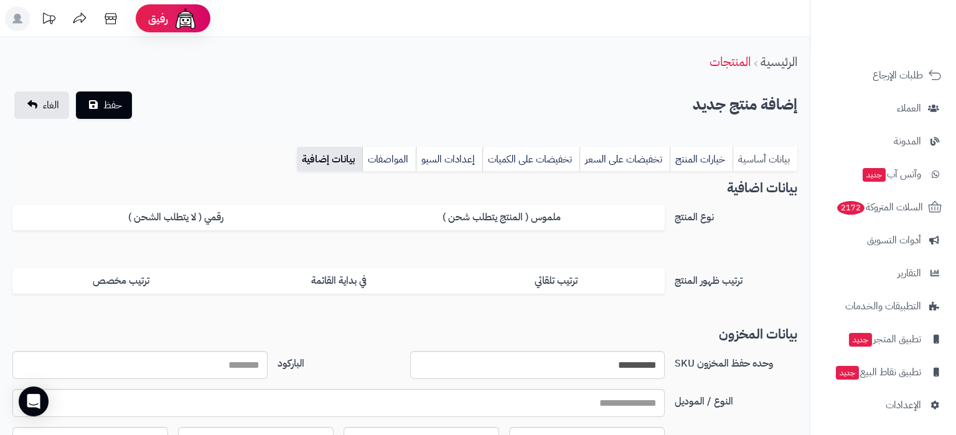
click at [742, 151] on link "بيانات أساسية" at bounding box center [764, 159] width 65 height 25
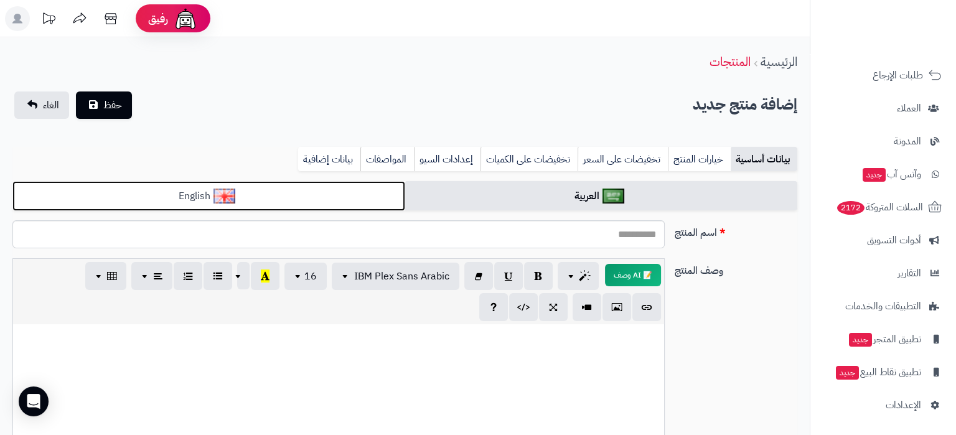
click at [306, 187] on link "English" at bounding box center [208, 196] width 393 height 30
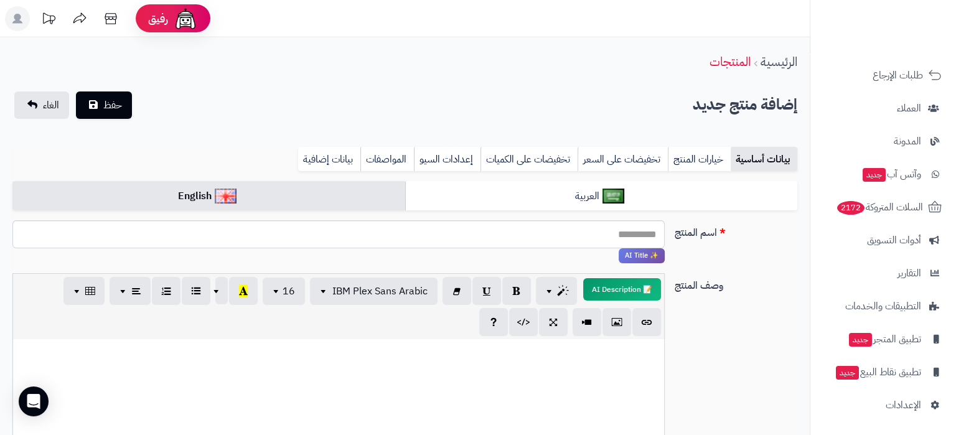
click at [511, 180] on div "بيانات أساسية خيارات المنتج تخفيضات على السعر تخفيضات على الكميات إعدادات السيو…" at bounding box center [404, 164] width 785 height 34
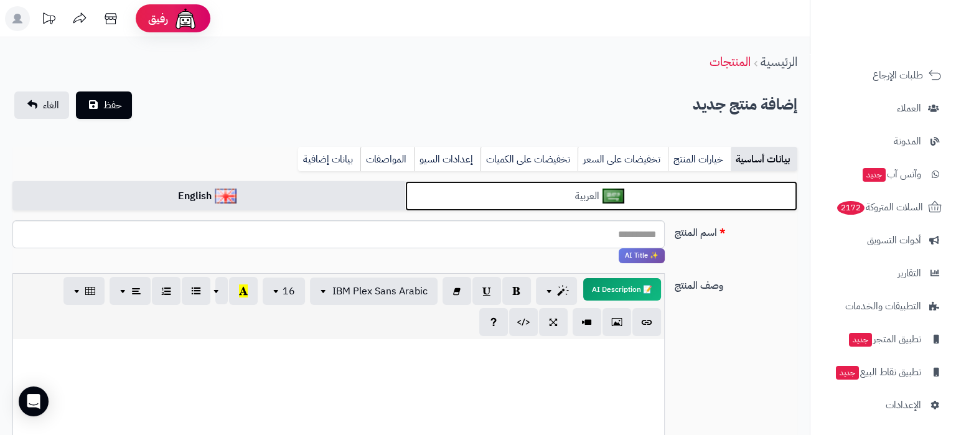
click at [551, 192] on link "العربية" at bounding box center [601, 196] width 393 height 30
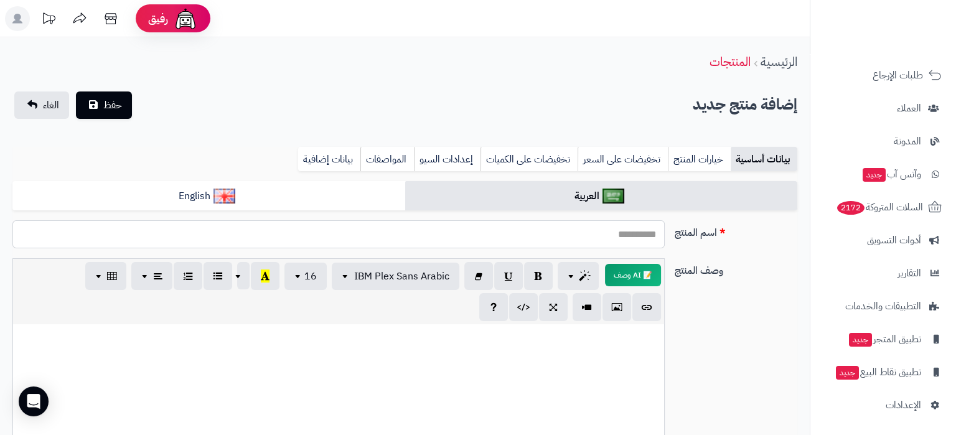
click at [561, 235] on input "اسم المنتج" at bounding box center [338, 234] width 652 height 28
type input "**********"
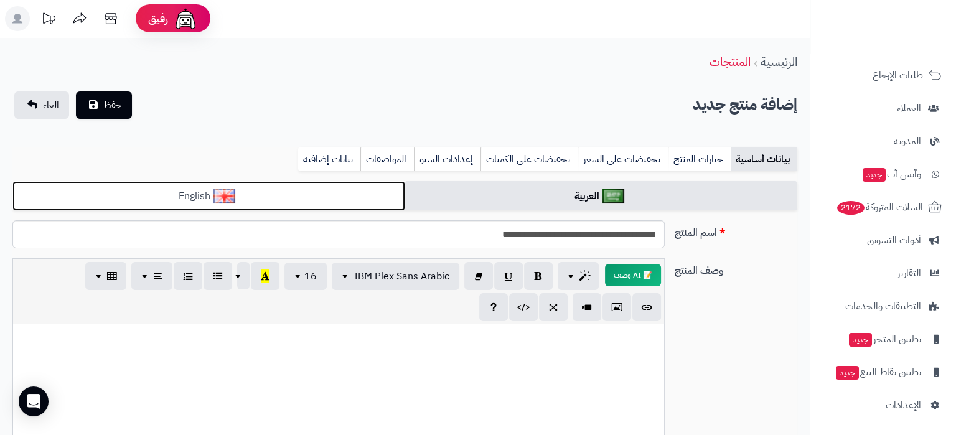
click at [327, 204] on link "English" at bounding box center [208, 196] width 393 height 30
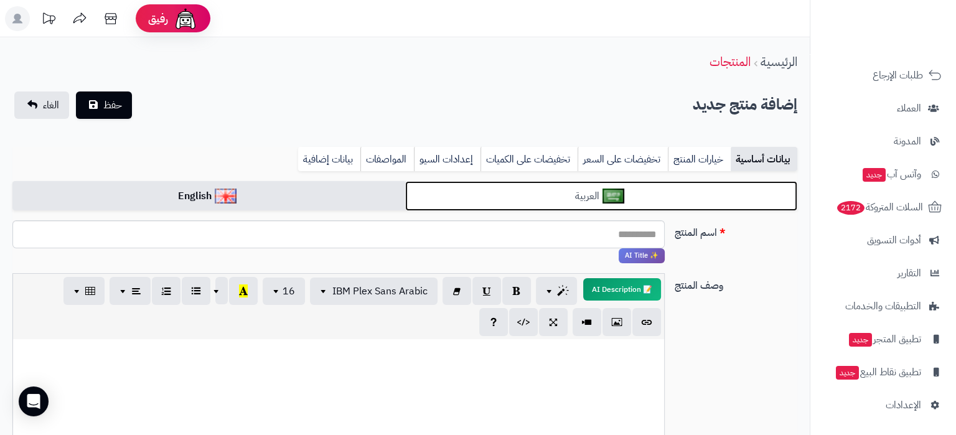
click at [537, 187] on link "العربية" at bounding box center [601, 196] width 393 height 30
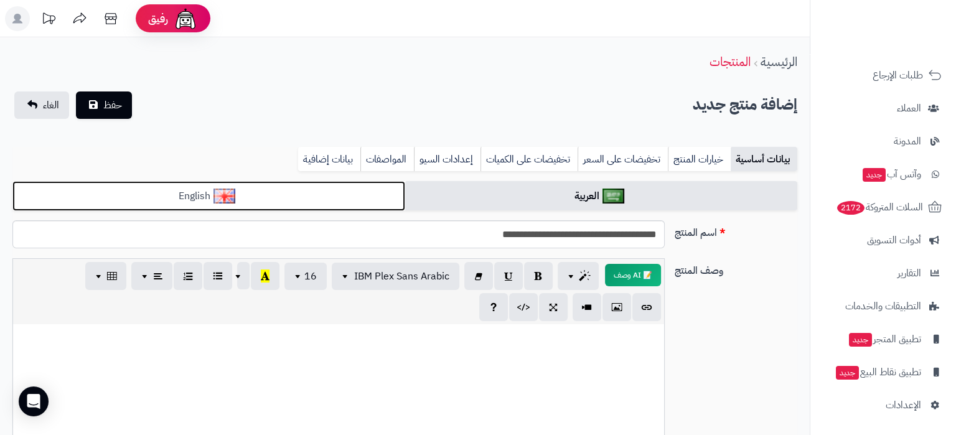
click at [360, 196] on link "English" at bounding box center [208, 196] width 393 height 30
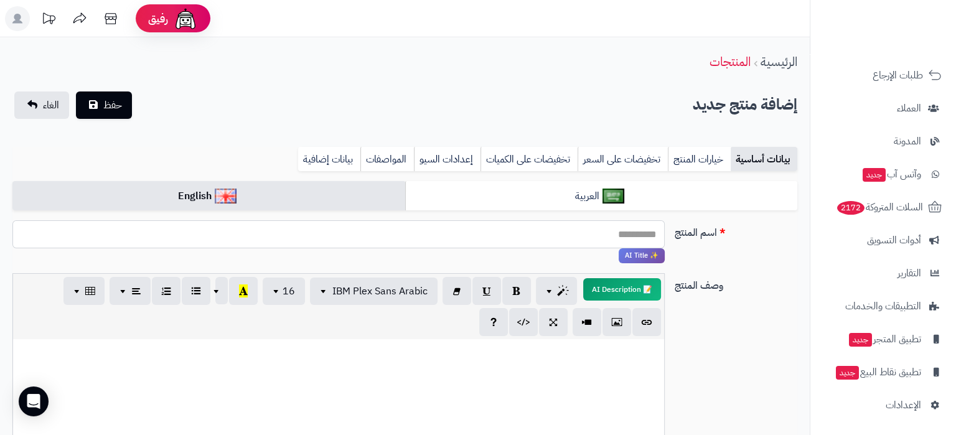
click at [508, 235] on input "اسم المنتج" at bounding box center [338, 234] width 652 height 28
paste input "**********"
type input "**********"
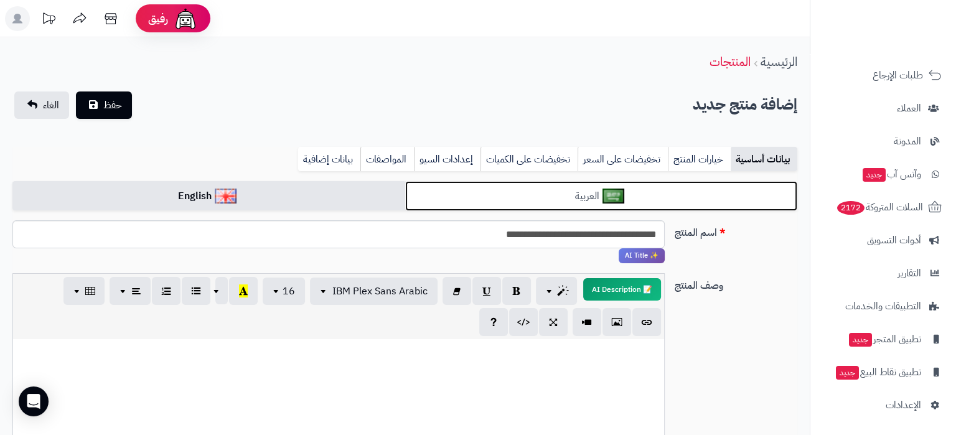
click at [581, 194] on link "العربية" at bounding box center [601, 196] width 393 height 30
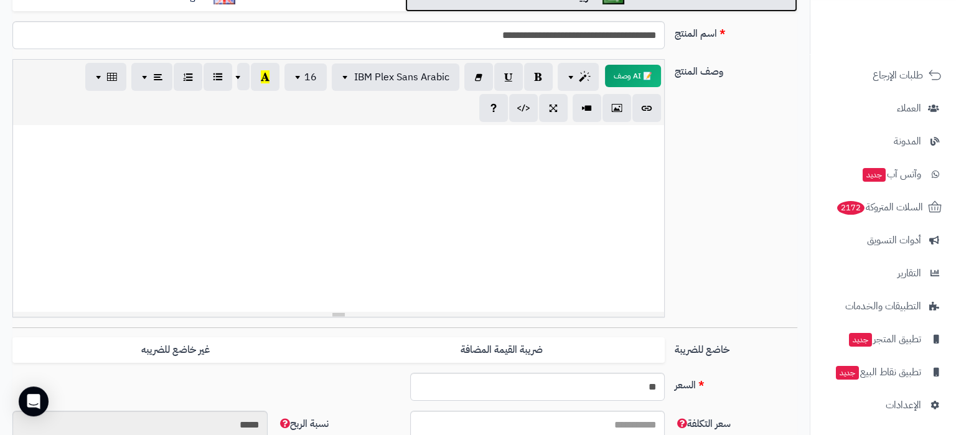
scroll to position [131, 0]
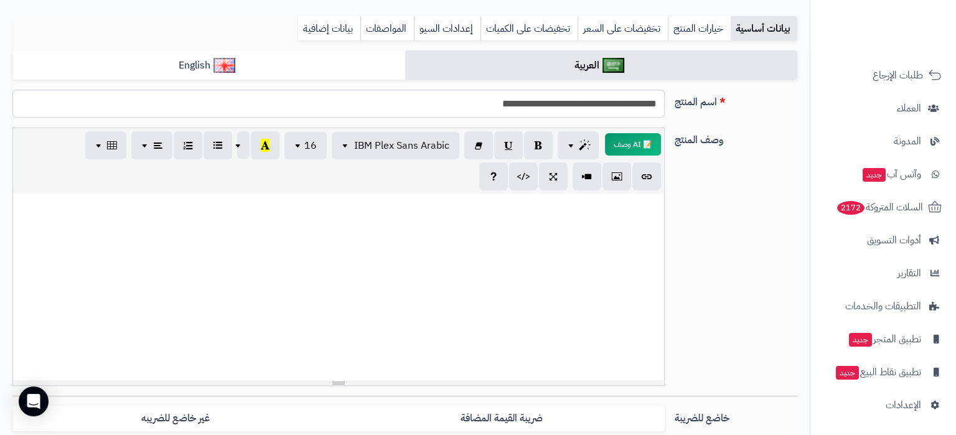
click at [625, 241] on div at bounding box center [338, 287] width 651 height 187
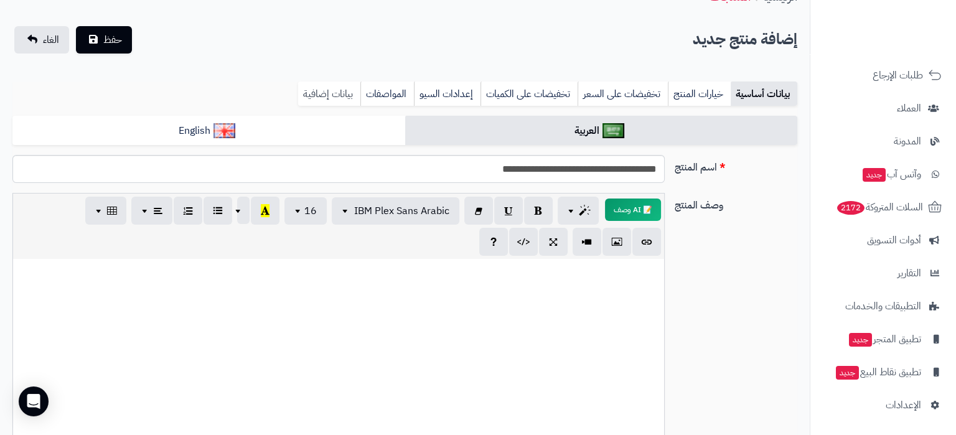
click at [339, 93] on link "بيانات إضافية" at bounding box center [329, 94] width 62 height 25
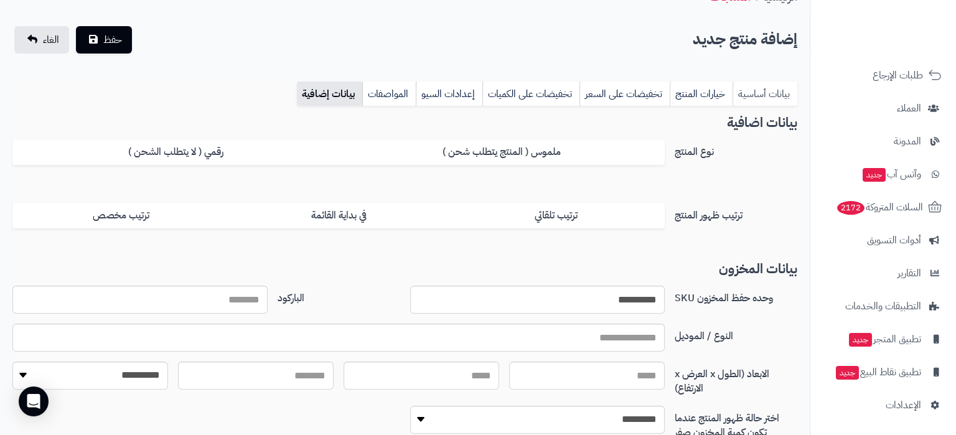
click at [761, 93] on link "بيانات أساسية" at bounding box center [764, 94] width 65 height 25
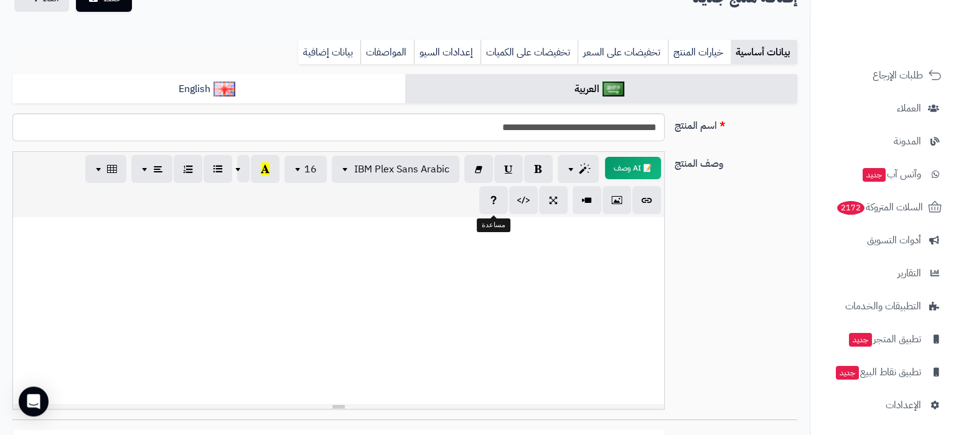
scroll to position [131, 0]
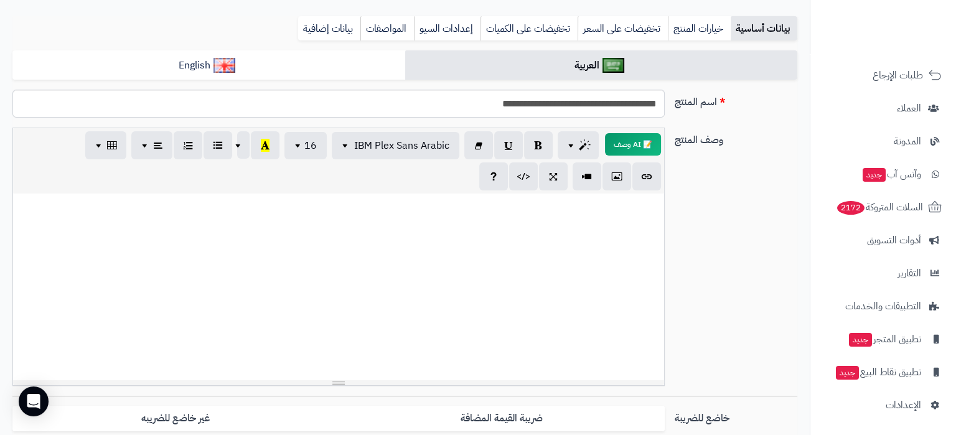
click at [603, 213] on p at bounding box center [338, 207] width 638 height 14
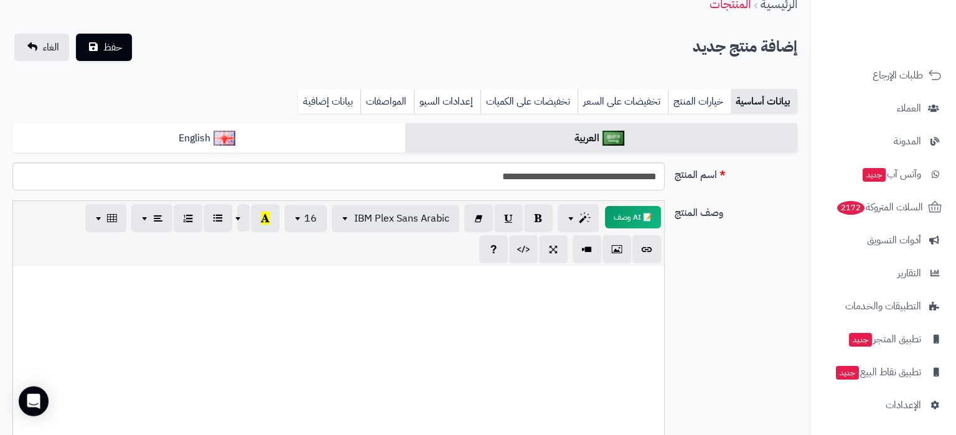
scroll to position [0, 0]
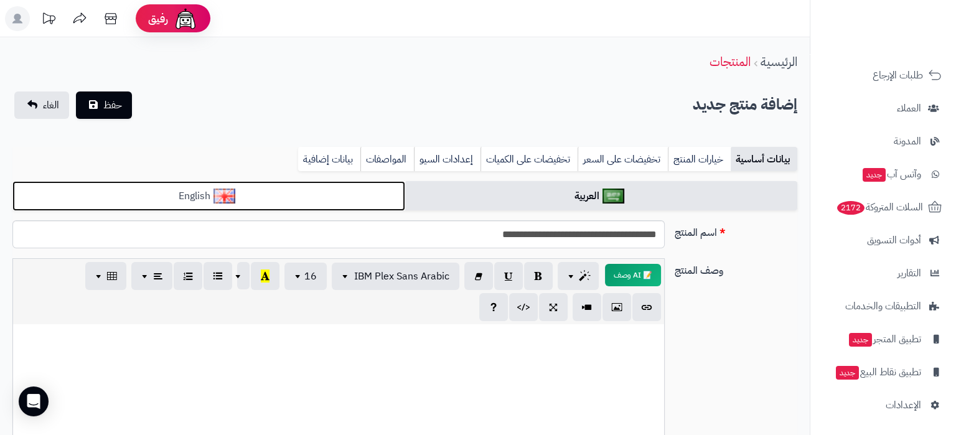
click at [325, 192] on link "English" at bounding box center [208, 196] width 393 height 30
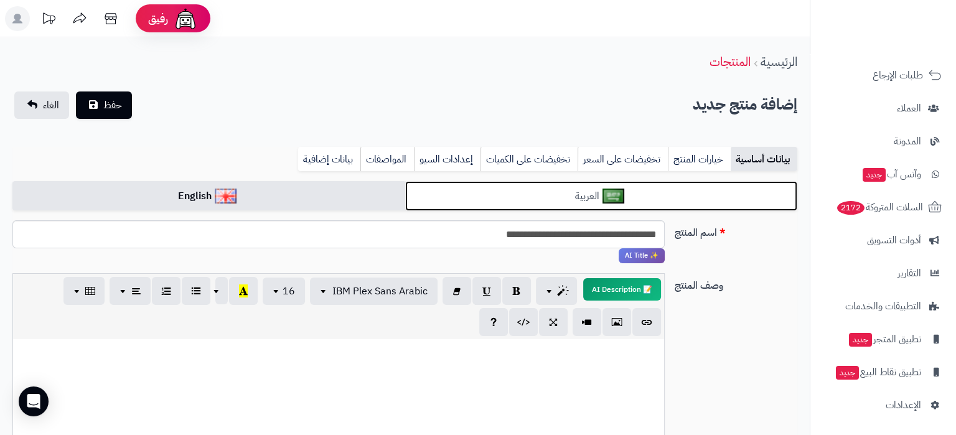
click at [600, 195] on link "العربية" at bounding box center [601, 196] width 393 height 30
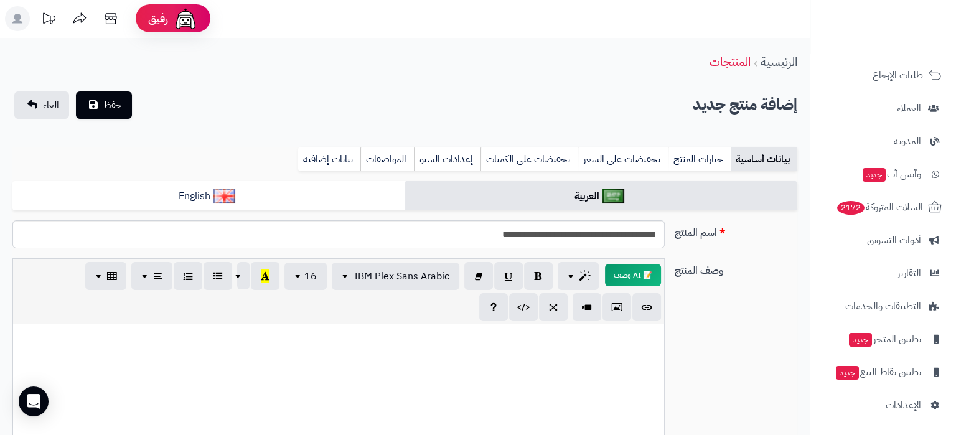
click at [549, 381] on div at bounding box center [338, 417] width 651 height 187
paste div
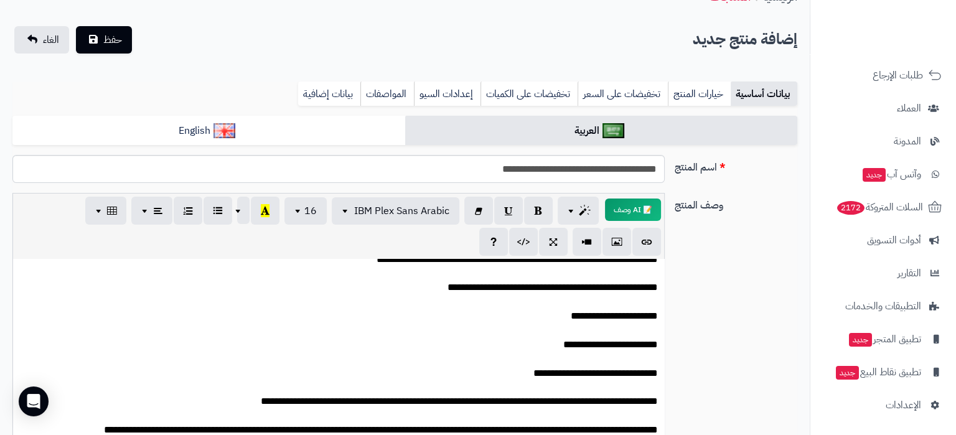
scroll to position [712, 0]
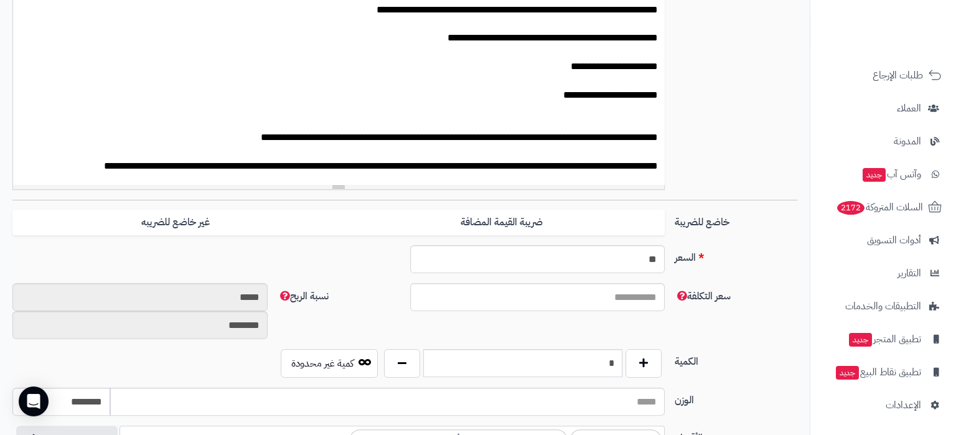
scroll to position [261, 0]
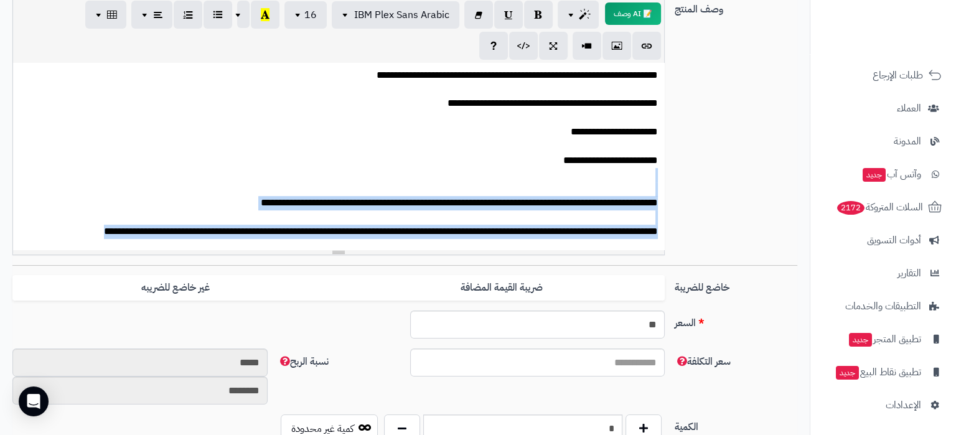
drag, startPoint x: 648, startPoint y: 185, endPoint x: 632, endPoint y: 287, distance: 103.4
click at [632, 250] on div "**********" at bounding box center [338, 156] width 651 height 187
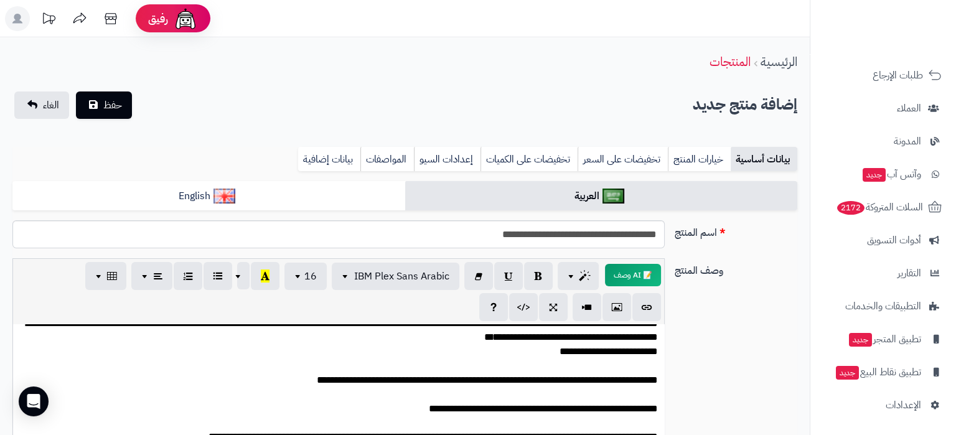
scroll to position [0, 0]
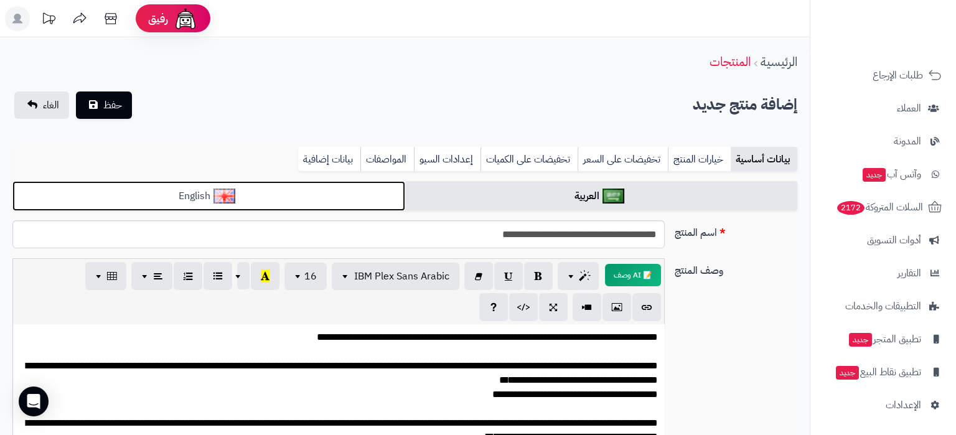
click at [286, 202] on link "English" at bounding box center [208, 196] width 393 height 30
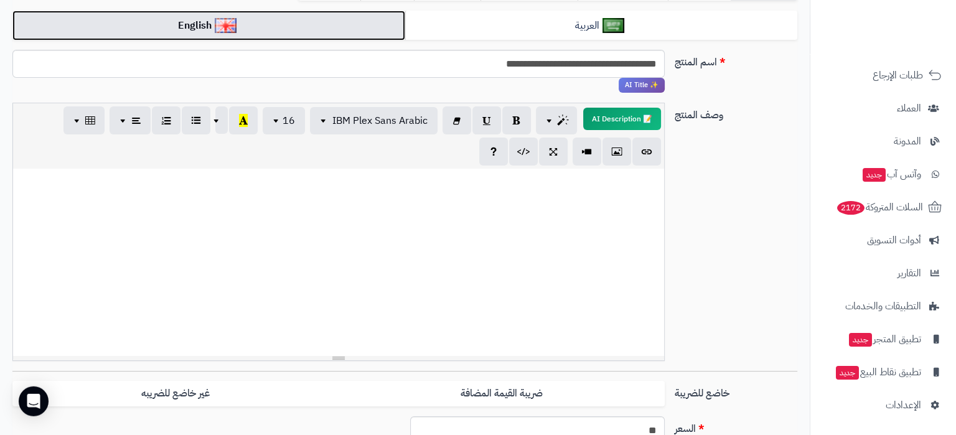
scroll to position [196, 0]
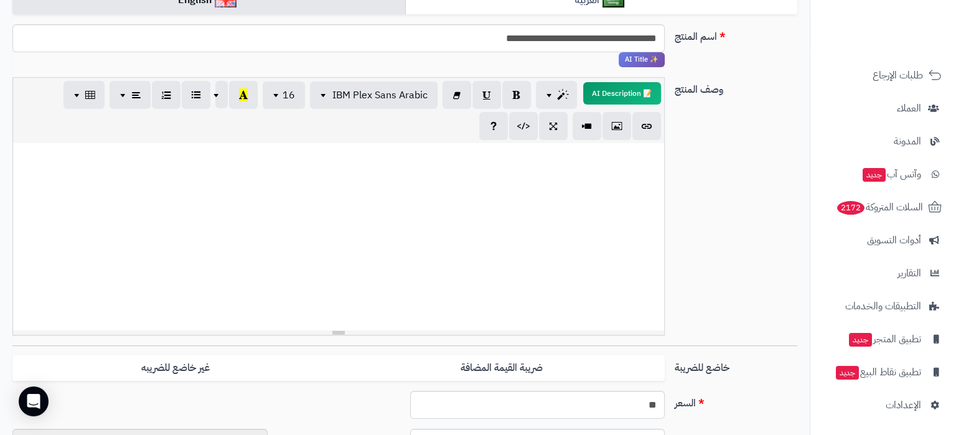
click at [184, 297] on p at bounding box center [338, 204] width 638 height 229
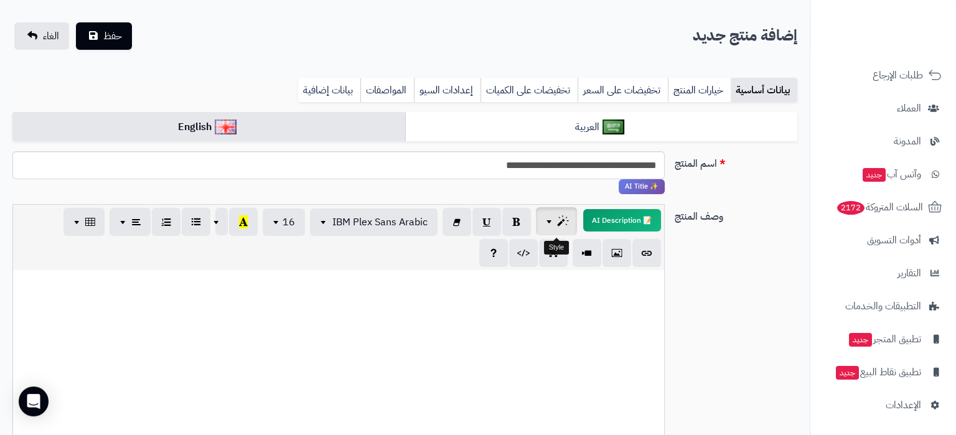
scroll to position [0, 0]
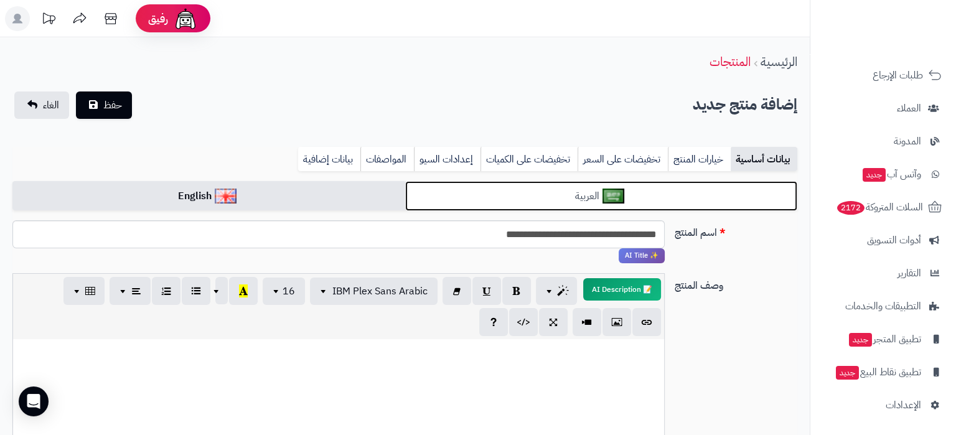
click at [582, 199] on link "العربية" at bounding box center [601, 196] width 393 height 30
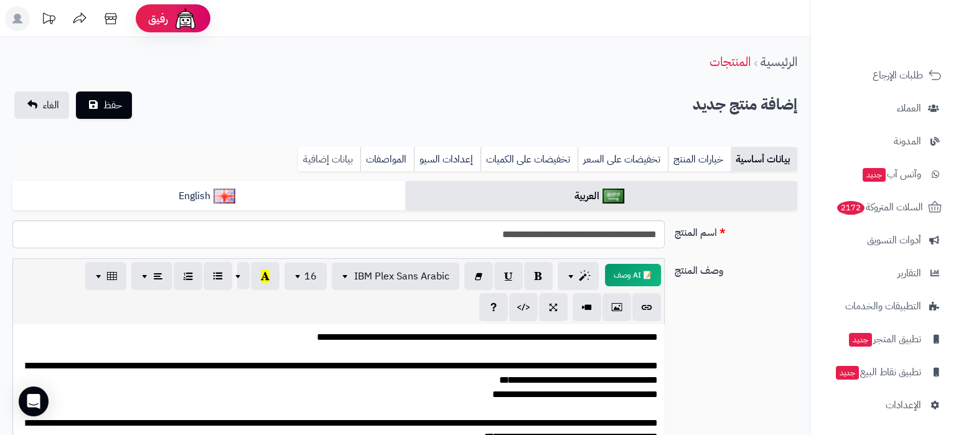
click at [323, 167] on link "بيانات إضافية" at bounding box center [329, 159] width 62 height 25
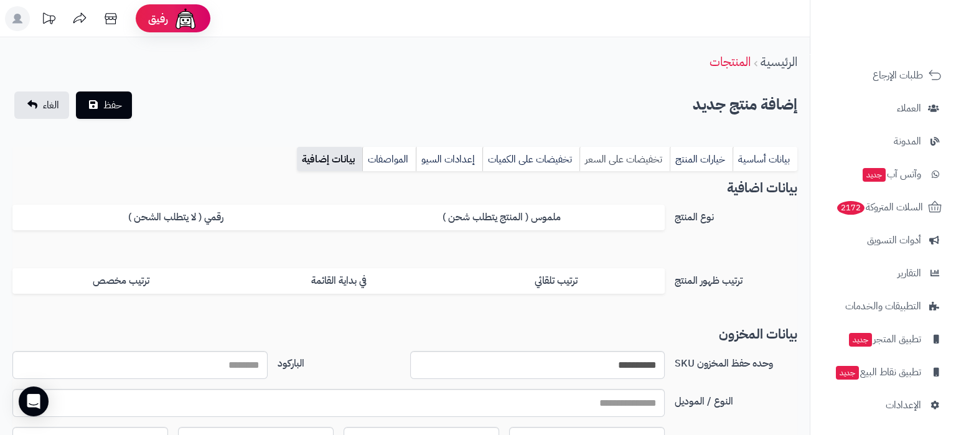
click at [624, 152] on link "تخفيضات على السعر" at bounding box center [624, 159] width 90 height 25
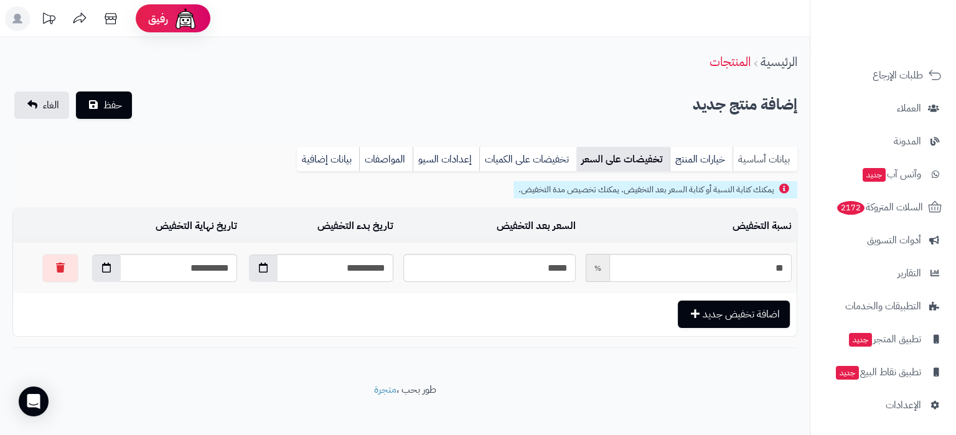
click at [764, 161] on link "بيانات أساسية" at bounding box center [764, 159] width 65 height 25
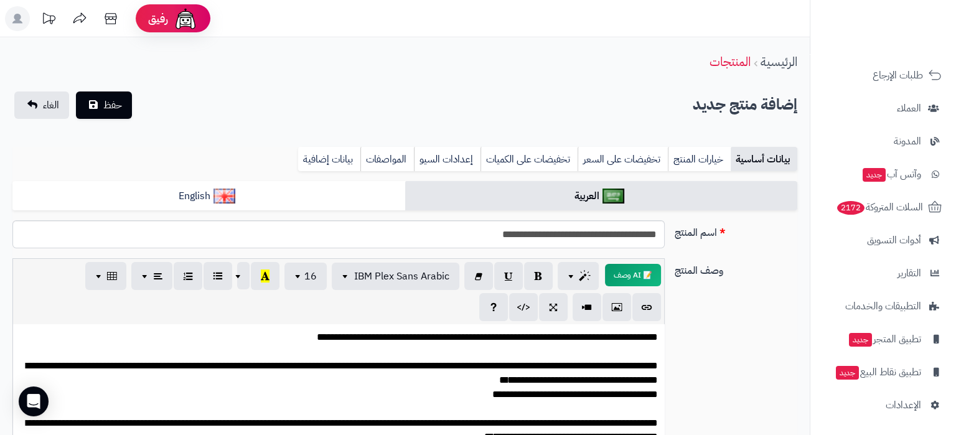
scroll to position [465, 0]
click at [592, 147] on link "تخفيضات على السعر" at bounding box center [622, 159] width 90 height 25
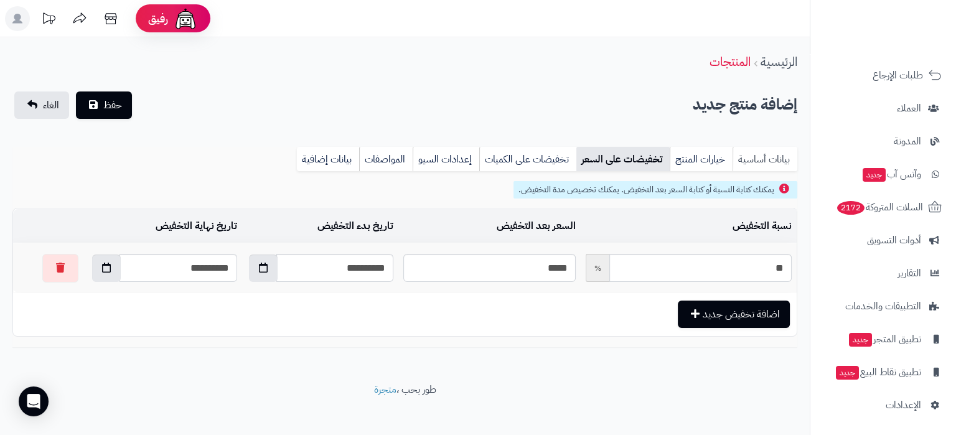
click at [756, 151] on link "بيانات أساسية" at bounding box center [764, 159] width 65 height 25
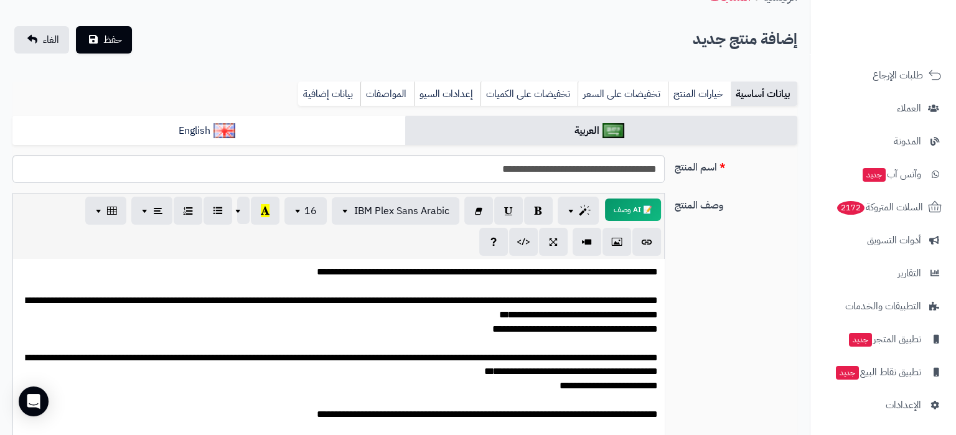
scroll to position [0, 0]
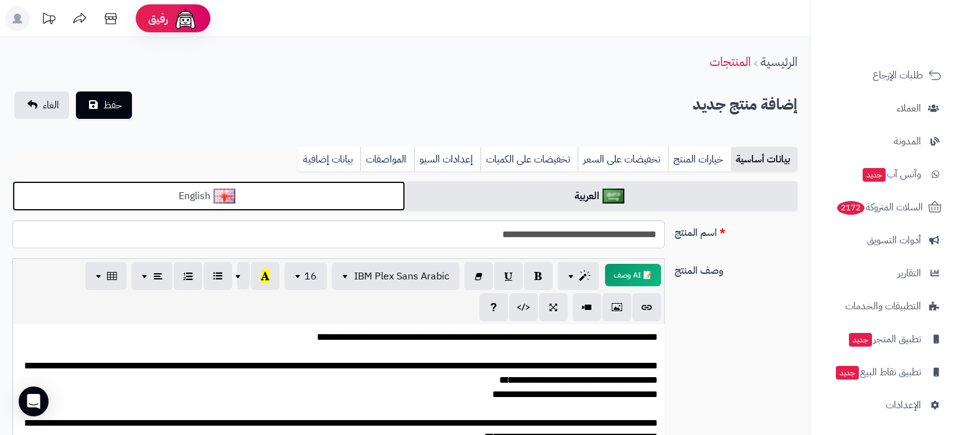
click at [363, 182] on link "English" at bounding box center [208, 196] width 393 height 30
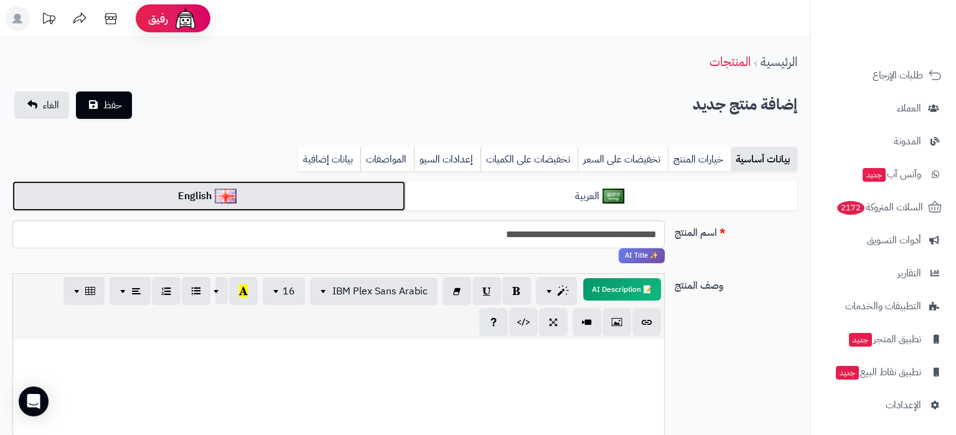
scroll to position [327, 0]
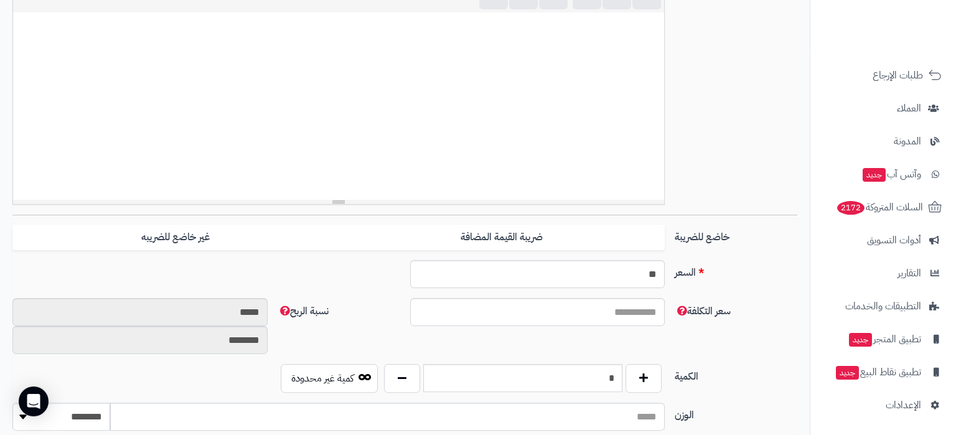
click at [213, 144] on p at bounding box center [338, 133] width 638 height 229
click at [610, 192] on div at bounding box center [338, 105] width 651 height 187
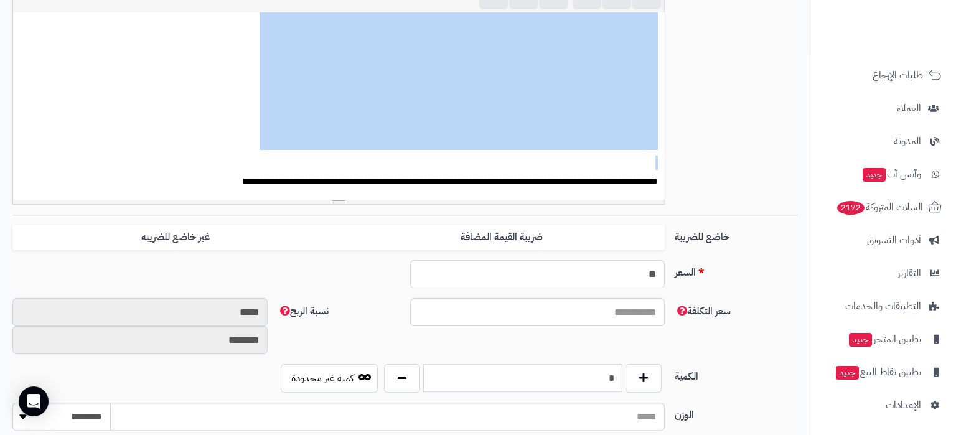
click at [162, 142] on p at bounding box center [338, 35] width 638 height 229
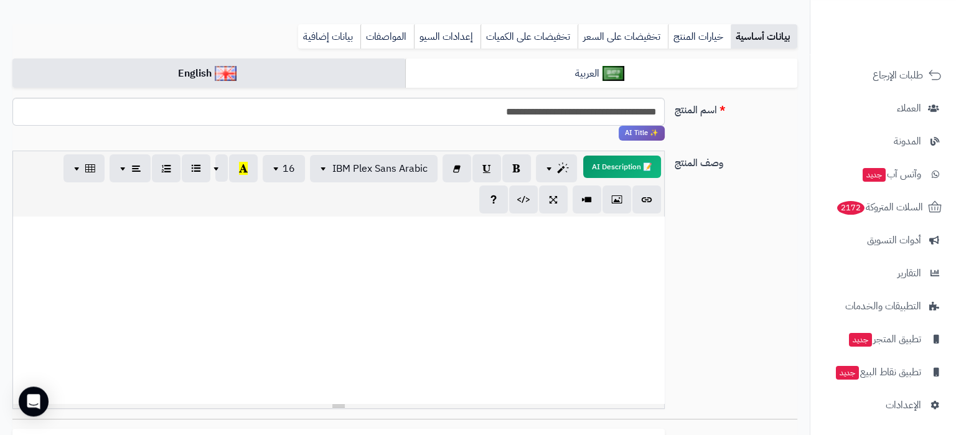
scroll to position [122, 0]
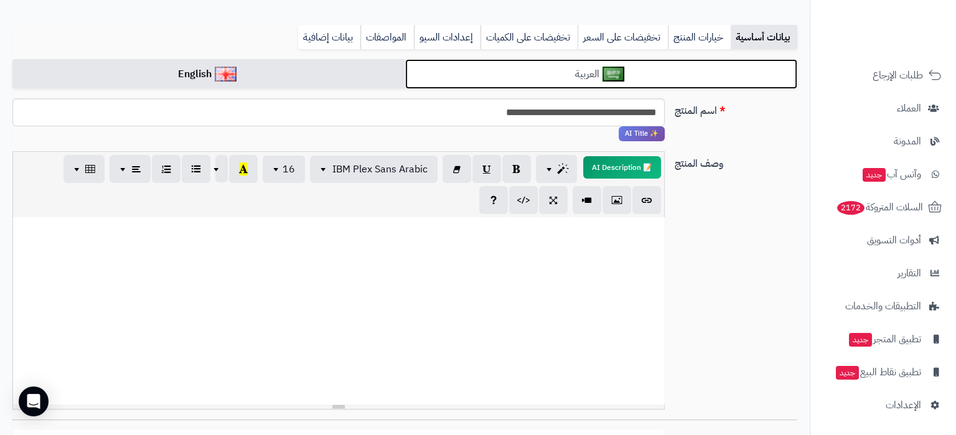
click at [546, 67] on link "العربية" at bounding box center [601, 74] width 393 height 30
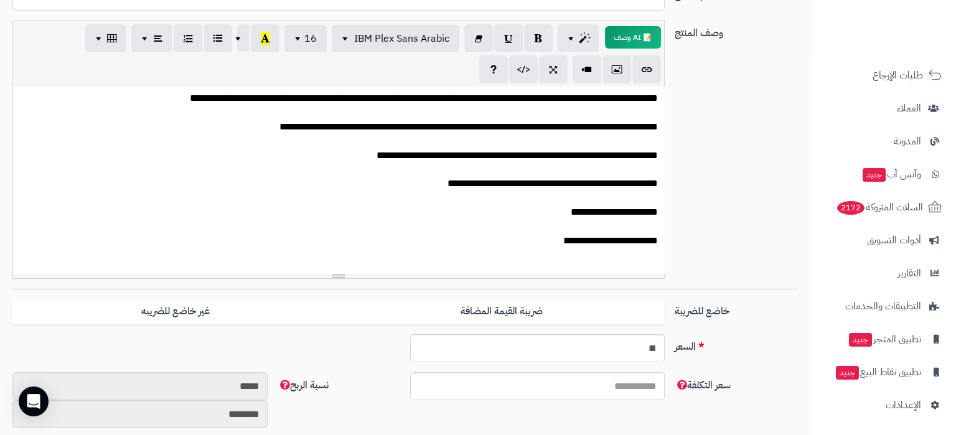
scroll to position [0, 0]
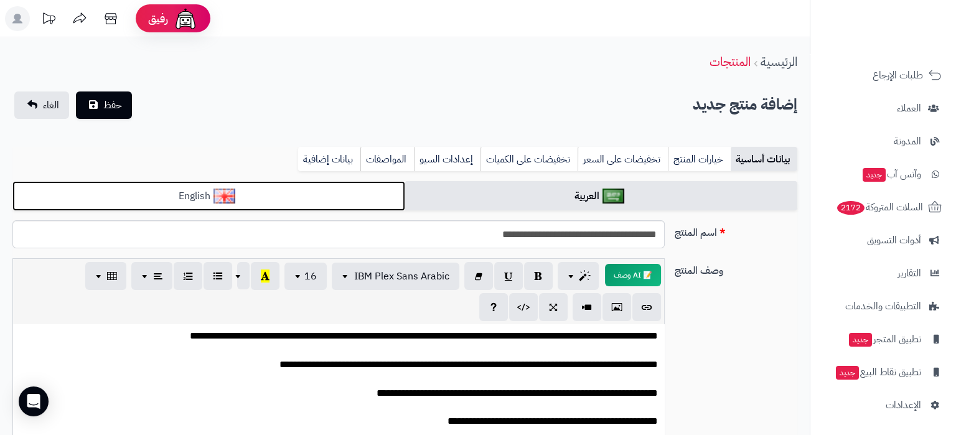
click at [338, 203] on link "English" at bounding box center [208, 196] width 393 height 30
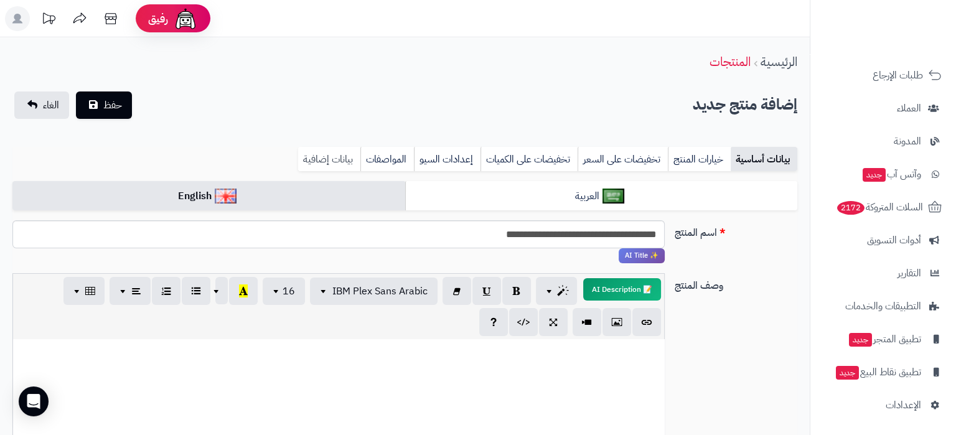
click at [342, 151] on link "بيانات إضافية" at bounding box center [329, 159] width 62 height 25
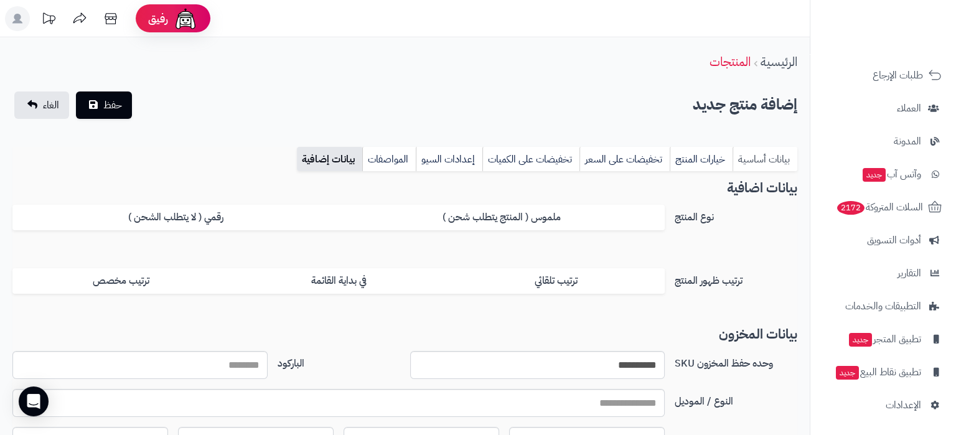
click at [749, 164] on link "بيانات أساسية" at bounding box center [764, 159] width 65 height 25
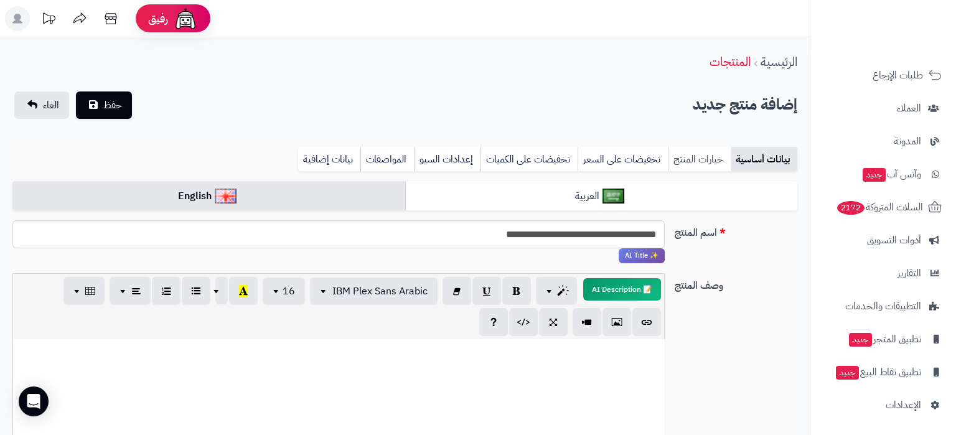
scroll to position [465, 0]
click at [108, 108] on span "حفظ" at bounding box center [112, 104] width 19 height 15
